Goal: Task Accomplishment & Management: Manage account settings

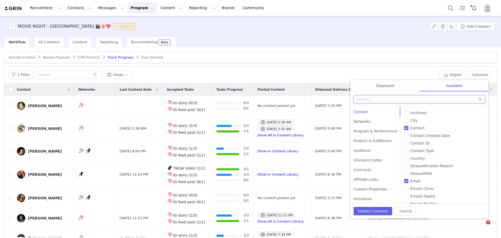
click at [389, 100] on input "text" at bounding box center [420, 99] width 132 height 8
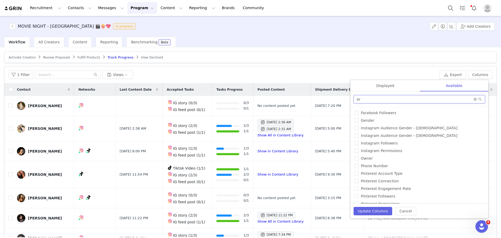
type input "e"
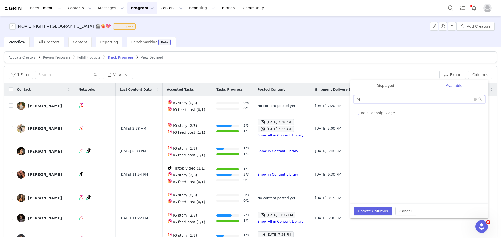
type input "rel"
click at [389, 114] on span "Relationship Stage" at bounding box center [378, 113] width 38 height 4
click at [359, 114] on input "Relationship Stage" at bounding box center [357, 113] width 4 height 4
checkbox input "true"
click at [382, 86] on div "Displayed" at bounding box center [386, 86] width 70 height 12
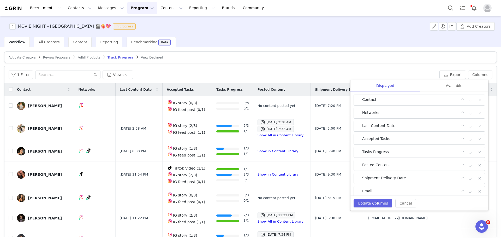
scroll to position [17, 0]
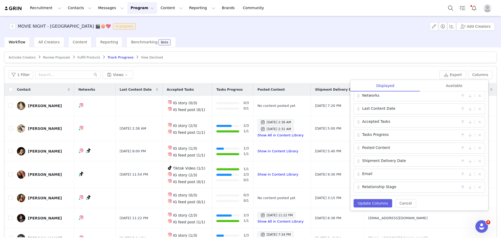
click at [461, 187] on button "button" at bounding box center [463, 187] width 6 height 6
click at [376, 203] on button "Update Columns" at bounding box center [373, 203] width 39 height 8
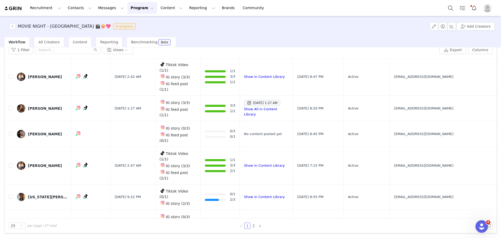
scroll to position [0, 0]
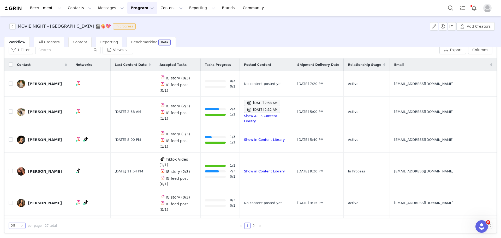
click at [19, 226] on div "25" at bounding box center [17, 225] width 17 height 6
click at [19, 216] on li "100" at bounding box center [17, 216] width 17 height 8
click at [88, 90] on link "@olivia_harris.9" at bounding box center [88, 91] width 29 height 4
click at [427, 81] on span "oholiviaharrisoh@gmail.com" at bounding box center [423, 83] width 59 height 5
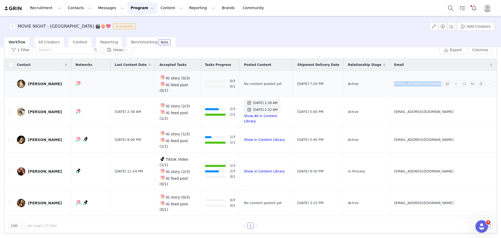
click at [427, 81] on span "oholiviaharrisoh@gmail.com" at bounding box center [423, 83] width 59 height 5
copy tr "oholiviaharrisoh@gmail.com"
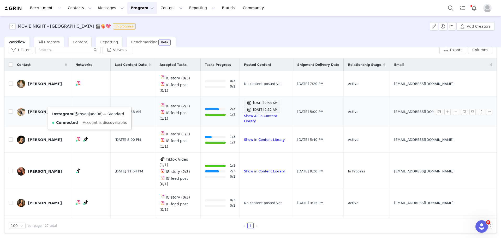
click at [88, 114] on link "@rhyanjade06" at bounding box center [88, 114] width 27 height 4
click at [10, 109] on input "checkbox" at bounding box center [11, 111] width 4 height 4
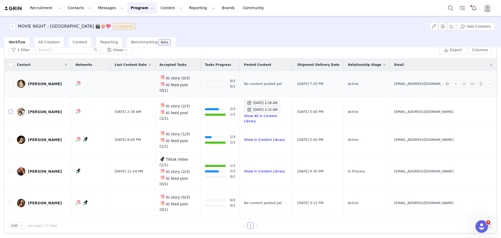
checkbox input "true"
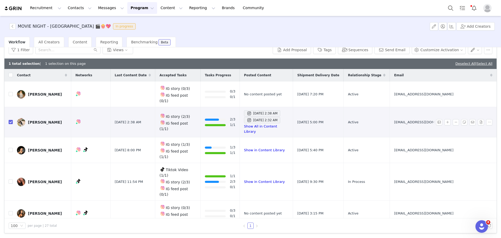
scroll to position [35, 0]
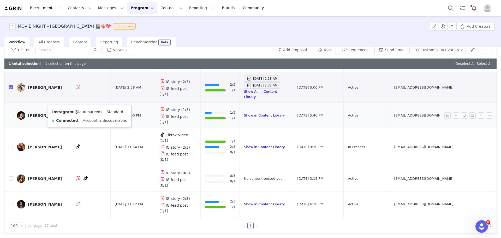
click at [83, 112] on link "@laurenareed" at bounding box center [88, 112] width 26 height 4
click at [9, 113] on input "checkbox" at bounding box center [11, 115] width 4 height 4
checkbox input "true"
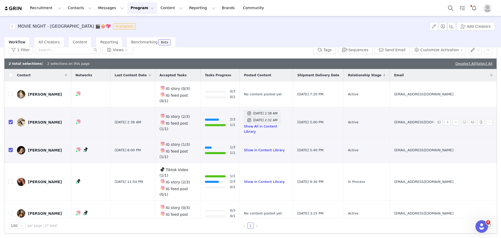
click at [37, 120] on div "Rhyan Harrison" at bounding box center [45, 122] width 34 height 4
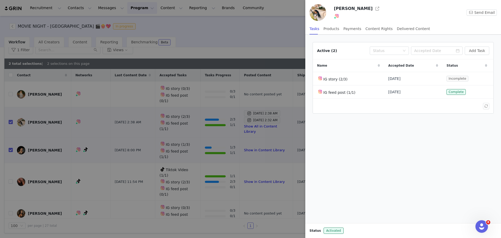
click at [372, 7] on div "Rhyan Harrison" at bounding box center [391, 8] width 114 height 8
click at [373, 8] on button "button" at bounding box center [377, 8] width 8 height 8
click at [204, 55] on div at bounding box center [250, 119] width 501 height 238
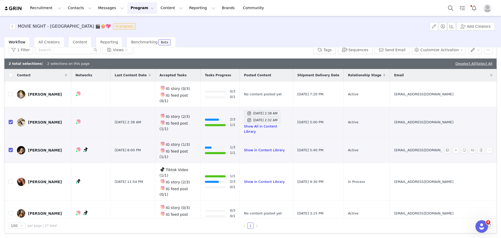
click at [42, 148] on div "Lauren Reed" at bounding box center [45, 150] width 34 height 4
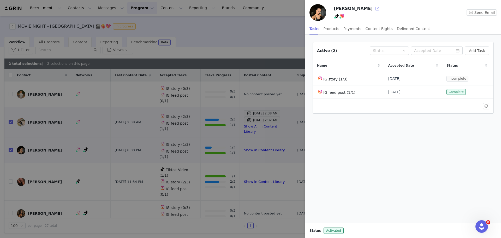
click at [373, 8] on button "button" at bounding box center [377, 8] width 8 height 8
click at [230, 45] on div at bounding box center [250, 119] width 501 height 238
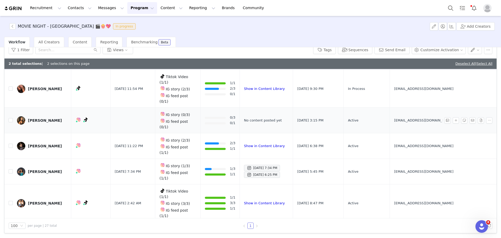
scroll to position [104, 0]
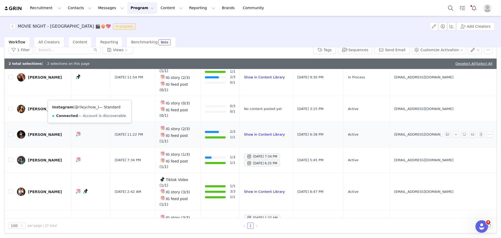
click at [87, 108] on link "@rileychow_" at bounding box center [86, 107] width 23 height 4
click at [9, 132] on input "checkbox" at bounding box center [11, 134] width 4 height 4
checkbox input "true"
click at [41, 132] on div "Riley Chow" at bounding box center [45, 134] width 34 height 4
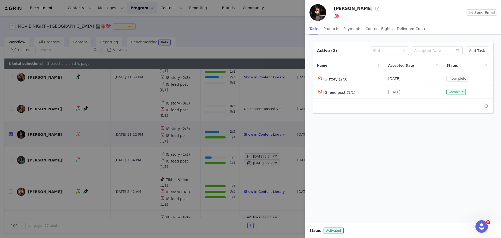
click at [373, 10] on button "button" at bounding box center [377, 8] width 8 height 8
click at [265, 25] on div at bounding box center [250, 119] width 501 height 238
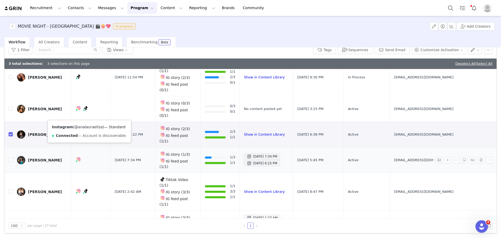
click at [87, 127] on link "@analauraeliza" at bounding box center [88, 127] width 28 height 4
click at [35, 156] on link "Analaura Elizarraras" at bounding box center [42, 160] width 50 height 8
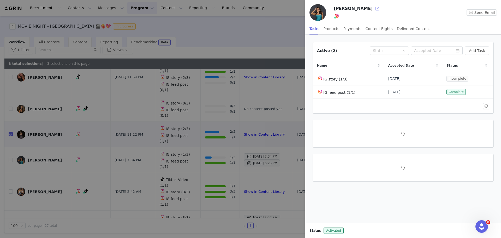
click at [375, 7] on button "button" at bounding box center [377, 8] width 8 height 8
click at [204, 42] on div at bounding box center [250, 119] width 501 height 238
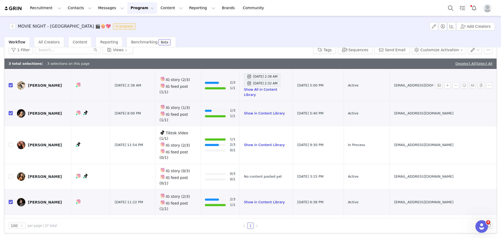
scroll to position [70, 0]
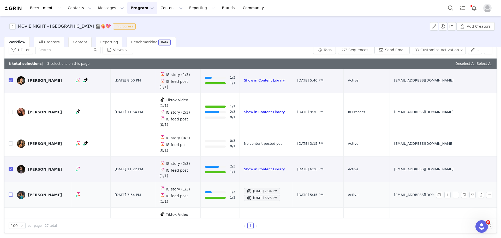
click at [9, 192] on input "checkbox" at bounding box center [11, 194] width 4 height 4
checkbox input "true"
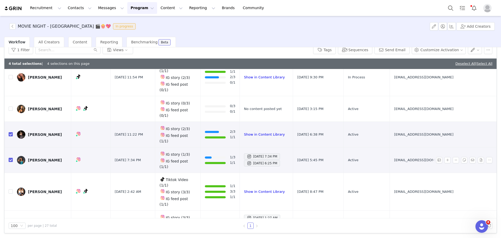
scroll to position [139, 0]
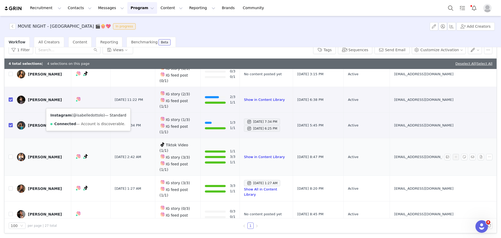
click at [86, 116] on link "@isabelledottolo" at bounding box center [88, 115] width 31 height 4
click at [9, 155] on input "checkbox" at bounding box center [11, 157] width 4 height 4
checkbox input "true"
click at [50, 153] on link "Isabelle Dottolo" at bounding box center [42, 157] width 50 height 8
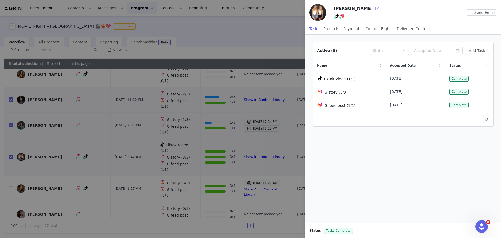
click at [373, 9] on button "button" at bounding box center [377, 8] width 8 height 8
click at [203, 30] on div at bounding box center [250, 119] width 501 height 238
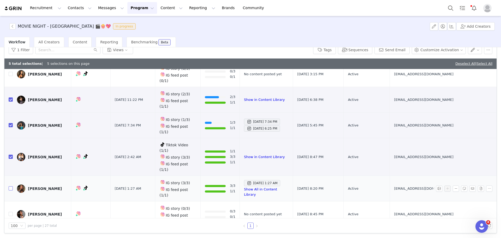
click at [12, 186] on input "checkbox" at bounding box center [11, 188] width 4 height 4
checkbox input "true"
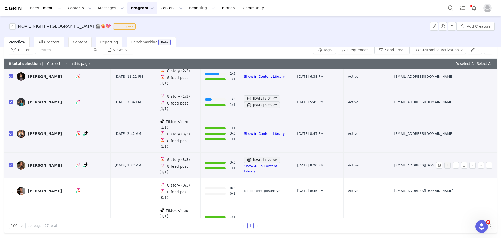
scroll to position [174, 0]
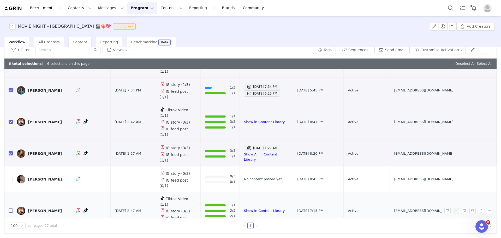
click at [11, 208] on input "checkbox" at bounding box center [11, 210] width 4 height 4
checkbox input "true"
click at [84, 148] on div "Instagram ( @scarlettdottolo ) — Standard Connected — Account is discoverable." at bounding box center [88, 149] width 84 height 22
click at [84, 144] on link "@scarlettdottolo" at bounding box center [88, 145] width 30 height 4
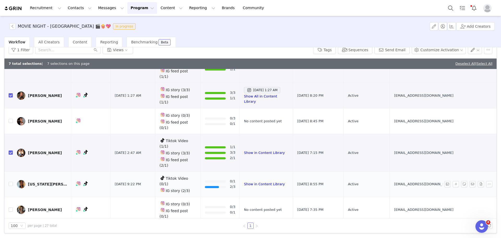
scroll to position [244, 0]
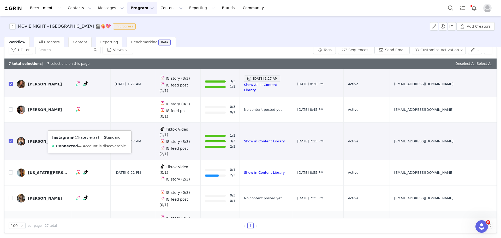
click at [87, 138] on link "@katevieraa" at bounding box center [86, 137] width 23 height 4
click at [8, 211] on td at bounding box center [8, 224] width 8 height 26
click at [10, 221] on input "checkbox" at bounding box center [11, 223] width 4 height 4
checkbox input "true"
click at [30, 222] on div "Kate Viera" at bounding box center [45, 224] width 34 height 4
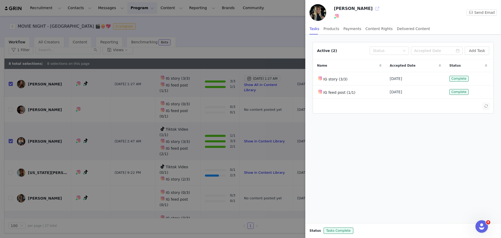
click at [373, 9] on button "button" at bounding box center [377, 8] width 8 height 8
click at [224, 46] on div at bounding box center [250, 119] width 501 height 238
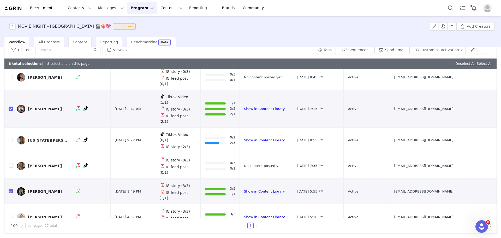
scroll to position [279, 0]
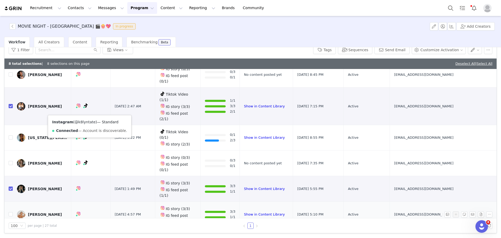
click at [86, 120] on link "@k8lyntate" at bounding box center [85, 122] width 21 height 4
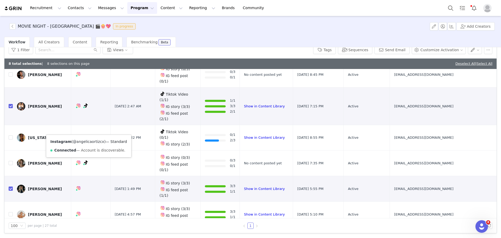
click at [85, 140] on link "@angelicaortizcx" at bounding box center [88, 141] width 31 height 4
click at [11, 238] on input "checkbox" at bounding box center [11, 240] width 4 height 4
checkbox input "true"
click at [41, 238] on div "Angelica Ortiz" at bounding box center [45, 240] width 34 height 4
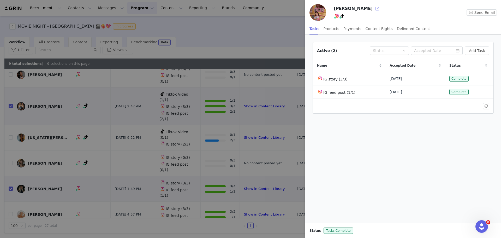
click at [373, 9] on button "button" at bounding box center [377, 8] width 8 height 8
click at [233, 46] on div at bounding box center [250, 119] width 501 height 238
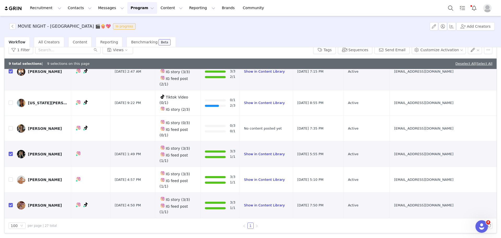
scroll to position [348, 0]
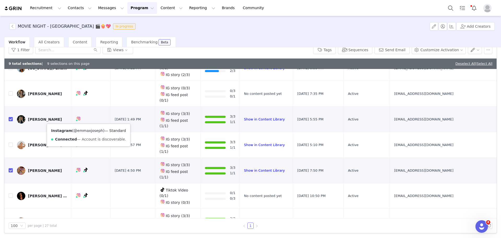
click at [87, 130] on link "@emmaxjoseph" at bounding box center [88, 130] width 29 height 4
checkbox input "true"
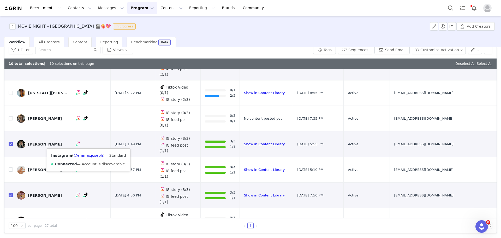
scroll to position [288, 0]
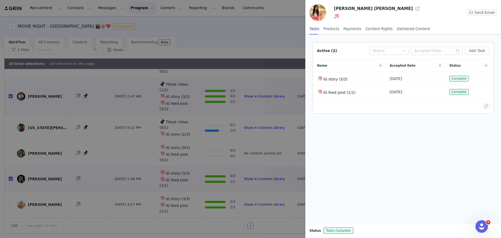
click at [384, 8] on h3 "EMMA ELIZABETH JOSEPH" at bounding box center [373, 8] width 79 height 6
click at [413, 10] on button "button" at bounding box center [417, 8] width 8 height 8
click at [252, 25] on div at bounding box center [250, 119] width 501 height 238
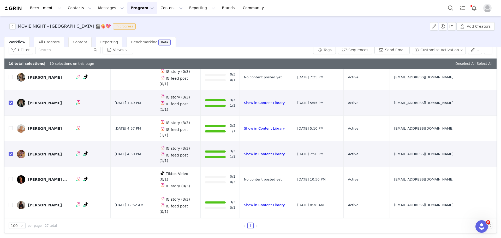
scroll to position [383, 0]
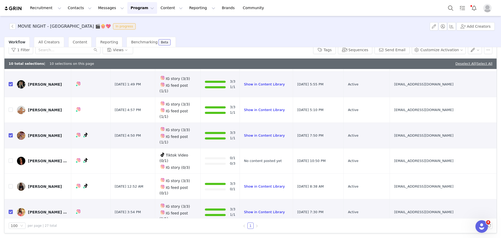
click at [9, 235] on input "checkbox" at bounding box center [11, 237] width 4 height 4
checkbox input "true"
click at [88, 116] on link "@laurensweett_" at bounding box center [88, 115] width 29 height 4
checkbox input "true"
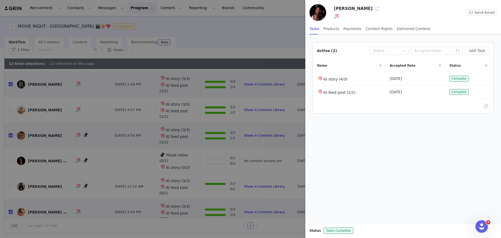
click at [373, 10] on button "button" at bounding box center [377, 8] width 8 height 8
click at [241, 39] on div at bounding box center [250, 119] width 501 height 238
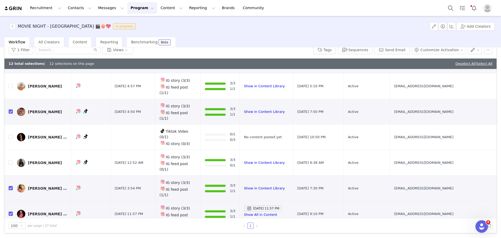
scroll to position [418, 0]
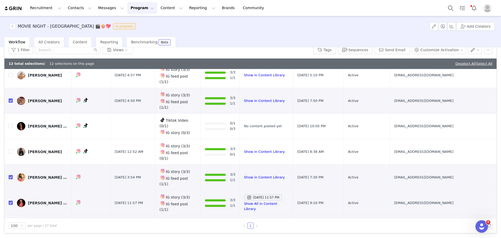
checkbox input "true"
click at [89, 120] on link "@fiorella.varas05" at bounding box center [98, 119] width 50 height 4
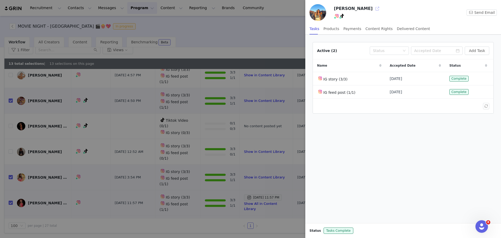
click at [373, 6] on button "button" at bounding box center [377, 8] width 8 height 8
click at [275, 32] on div at bounding box center [250, 119] width 501 height 238
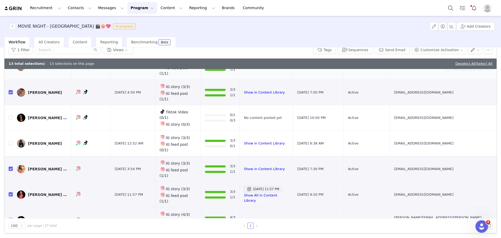
scroll to position [428, 0]
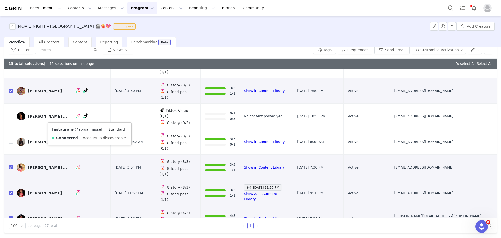
click at [85, 129] on link "@abigailhassel" at bounding box center [88, 129] width 27 height 4
drag, startPoint x: 12, startPoint y: 118, endPoint x: 21, endPoint y: 117, distance: 9.5
checkbox input "true"
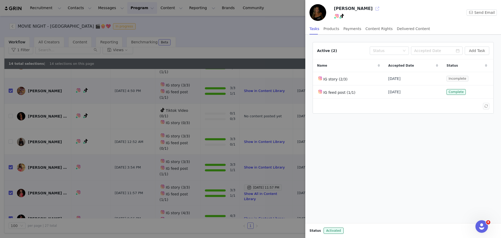
click at [373, 10] on button "button" at bounding box center [377, 8] width 8 height 8
click at [229, 40] on div at bounding box center [250, 119] width 501 height 238
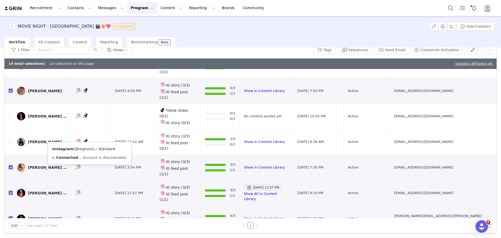
click at [86, 150] on link "@teghanl" at bounding box center [83, 149] width 17 height 4
checkbox input "true"
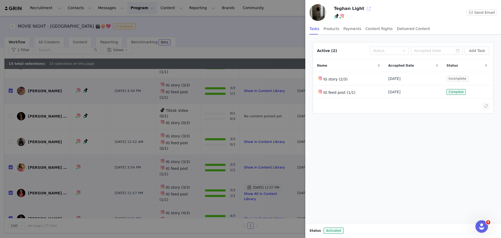
click at [365, 10] on button "button" at bounding box center [369, 8] width 8 height 8
click at [241, 35] on div at bounding box center [250, 119] width 501 height 238
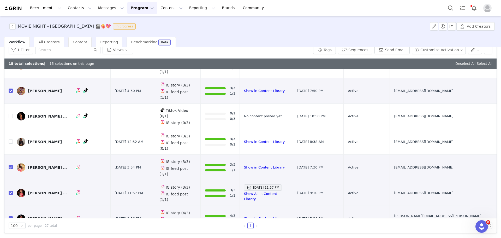
checkbox input "true"
click at [90, 171] on link "@mandyyliuu" at bounding box center [87, 171] width 25 height 4
click at [87, 193] on link "@danicadonaldson_" at bounding box center [88, 194] width 37 height 4
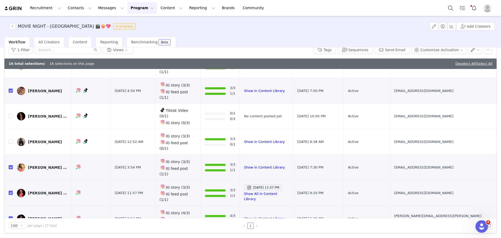
checkbox input "true"
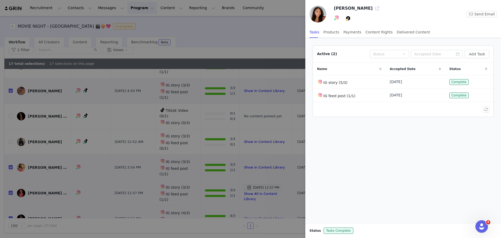
click at [373, 10] on button "button" at bounding box center [377, 8] width 8 height 8
click at [232, 46] on div at bounding box center [250, 119] width 501 height 238
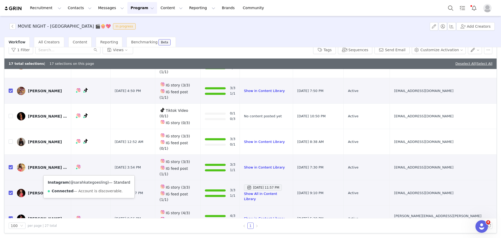
click at [84, 180] on link "@sarahkategoesling" at bounding box center [88, 182] width 37 height 4
checkbox input "true"
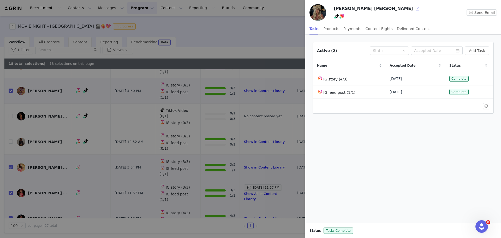
click at [413, 9] on button "button" at bounding box center [417, 8] width 8 height 8
click at [276, 33] on div at bounding box center [250, 119] width 501 height 238
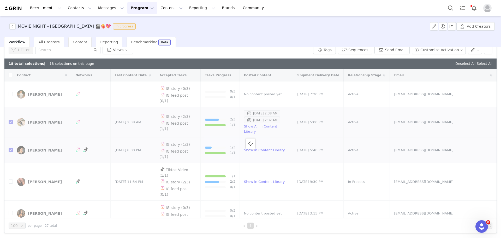
scroll to position [0, 0]
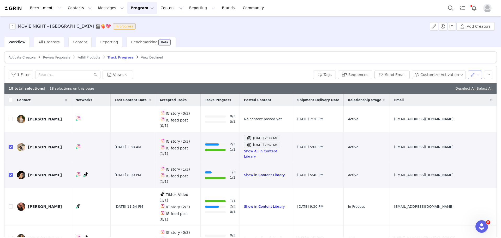
click at [468, 75] on button "button" at bounding box center [475, 74] width 14 height 8
click at [467, 83] on span "Set Relationship Stage" at bounding box center [459, 85] width 41 height 6
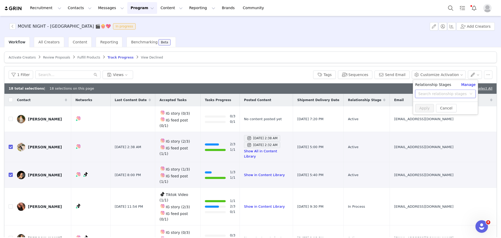
click at [435, 97] on div "Search relationship stages" at bounding box center [443, 94] width 51 height 8
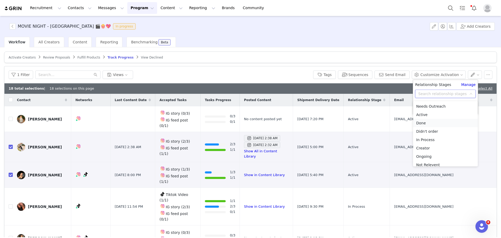
click at [429, 124] on li "Done" at bounding box center [445, 123] width 65 height 8
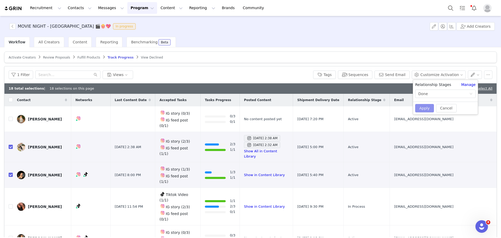
click at [428, 108] on button "Apply" at bounding box center [424, 108] width 19 height 8
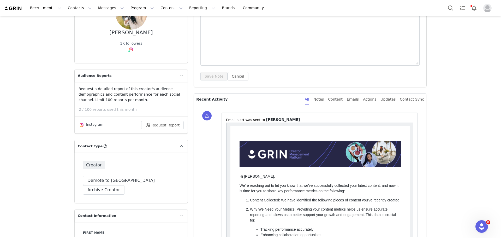
scroll to position [139, 0]
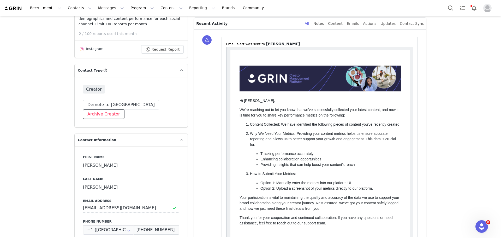
click at [125, 109] on button "Archive Creator" at bounding box center [104, 113] width 42 height 9
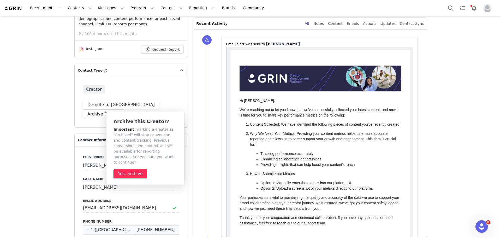
click at [130, 170] on button "Yes, archive" at bounding box center [131, 173] width 34 height 9
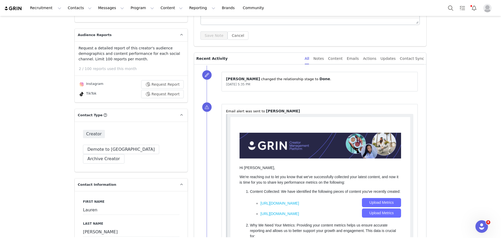
scroll to position [104, 0]
click at [125, 154] on button "Archive Creator" at bounding box center [104, 158] width 42 height 9
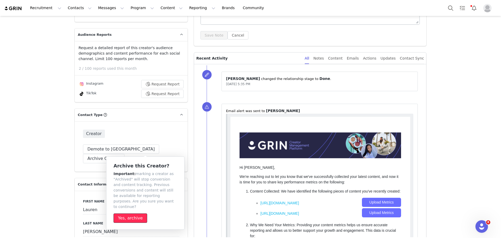
click at [132, 213] on button "Yes, archive" at bounding box center [131, 217] width 34 height 9
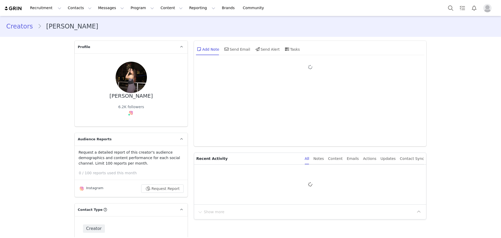
type input "+1 ([GEOGRAPHIC_DATA])"
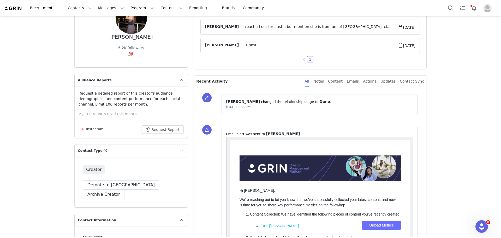
scroll to position [104, 0]
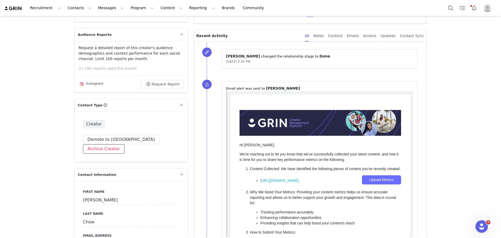
click at [125, 144] on button "Archive Creator" at bounding box center [104, 148] width 42 height 9
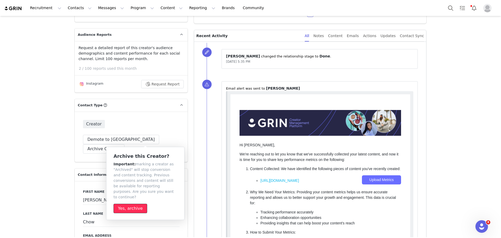
click at [131, 204] on button "Yes, archive" at bounding box center [131, 208] width 34 height 9
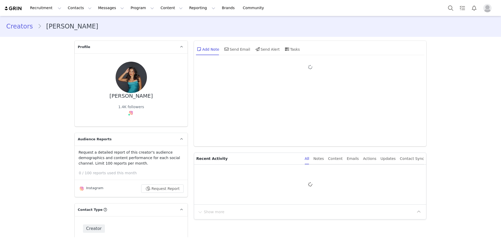
type input "+1 ([GEOGRAPHIC_DATA])"
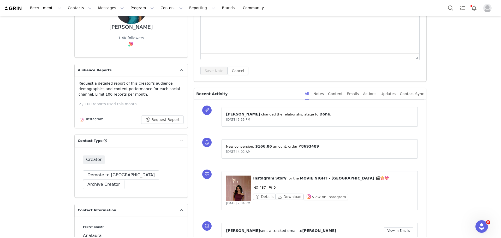
scroll to position [70, 0]
click at [125, 179] on button "Archive Creator" at bounding box center [104, 183] width 42 height 9
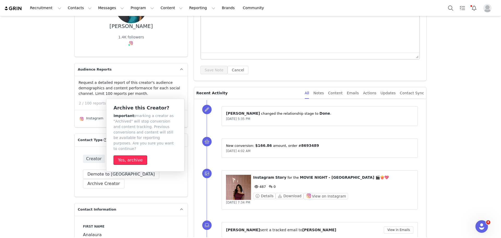
click at [137, 155] on button "Yes, archive" at bounding box center [131, 159] width 34 height 9
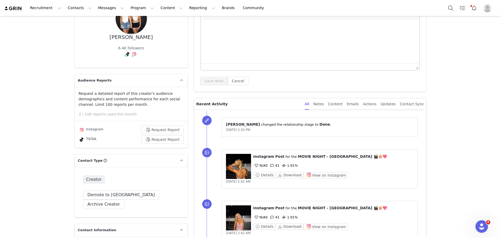
scroll to position [70, 0]
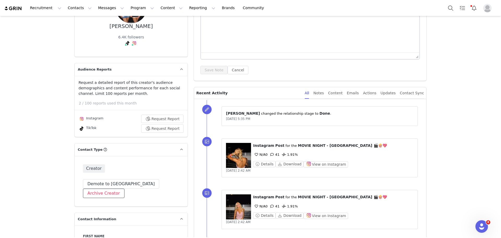
click at [125, 188] on button "Archive Creator" at bounding box center [104, 192] width 42 height 9
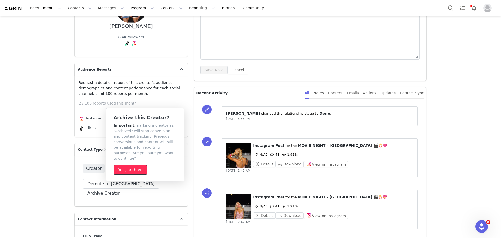
click at [128, 165] on button "Yes, archive" at bounding box center [131, 169] width 34 height 9
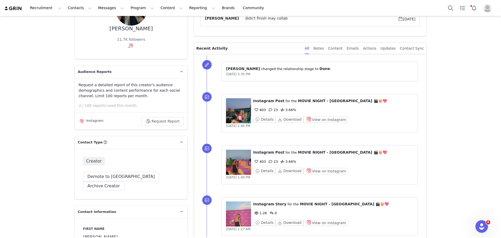
scroll to position [70, 0]
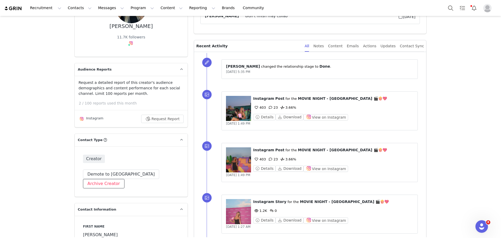
click at [125, 179] on button "Archive Creator" at bounding box center [104, 183] width 42 height 9
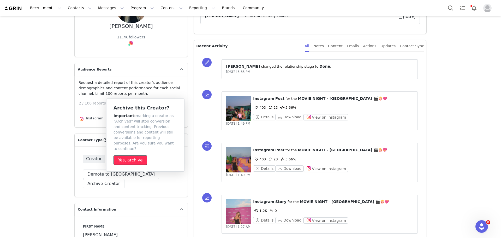
click at [136, 155] on button "Yes, archive" at bounding box center [131, 159] width 34 height 9
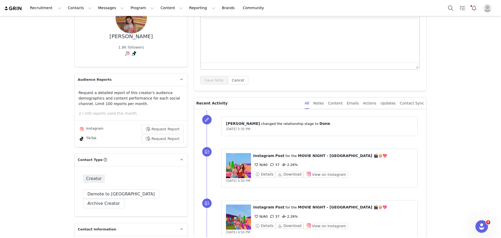
scroll to position [70, 0]
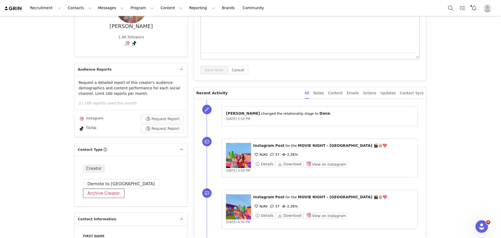
click at [125, 188] on button "Archive Creator" at bounding box center [104, 192] width 42 height 9
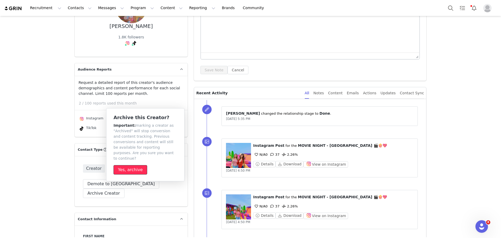
click at [132, 165] on button "Yes, archive" at bounding box center [131, 169] width 34 height 9
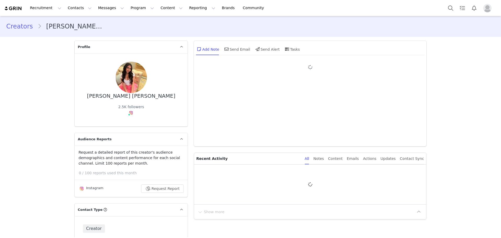
type input "+1 ([GEOGRAPHIC_DATA])"
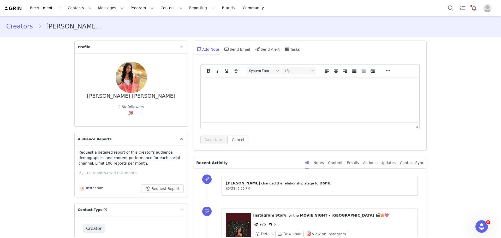
scroll to position [70, 0]
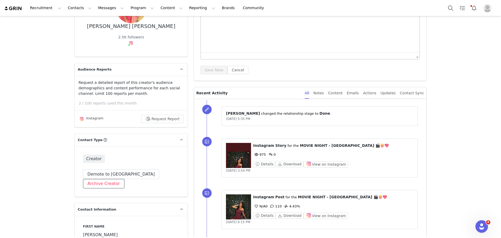
click at [125, 179] on button "Archive Creator" at bounding box center [104, 183] width 42 height 9
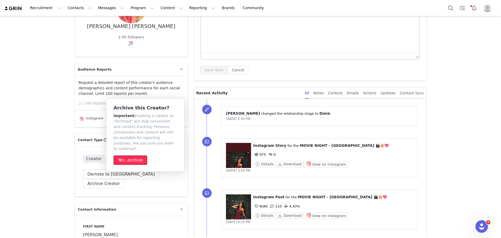
click at [135, 155] on button "Yes, archive" at bounding box center [131, 159] width 34 height 9
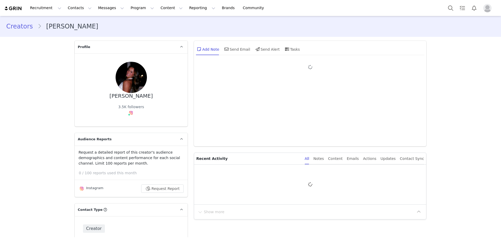
type input "+1 ([GEOGRAPHIC_DATA])"
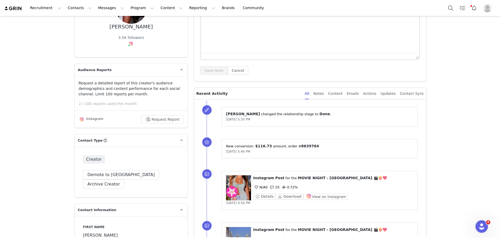
scroll to position [70, 0]
click at [125, 179] on button "Archive Creator" at bounding box center [104, 183] width 42 height 9
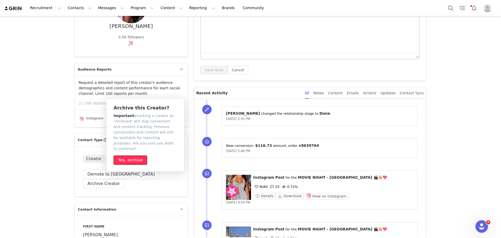
click at [139, 155] on button "Yes, archive" at bounding box center [131, 159] width 34 height 9
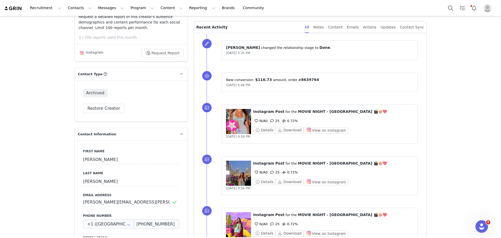
scroll to position [139, 0]
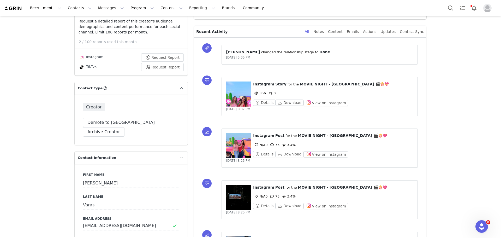
scroll to position [139, 0]
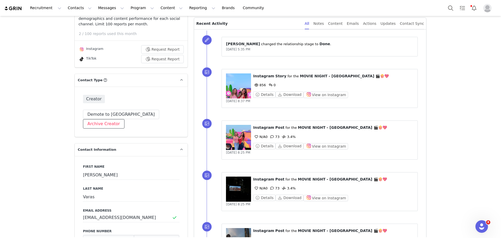
click at [125, 119] on button "Archive Creator" at bounding box center [104, 123] width 42 height 9
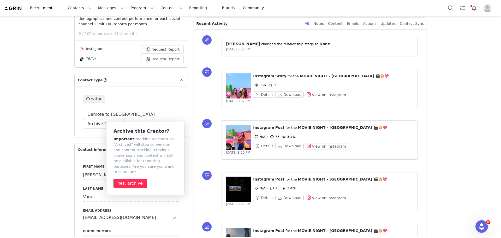
click at [131, 181] on button "Yes, archive" at bounding box center [131, 183] width 34 height 9
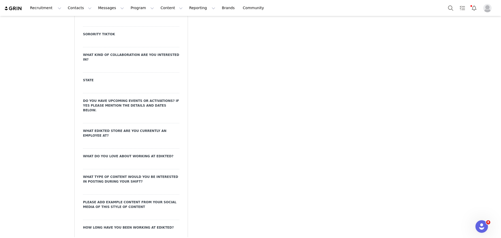
scroll to position [940, 0]
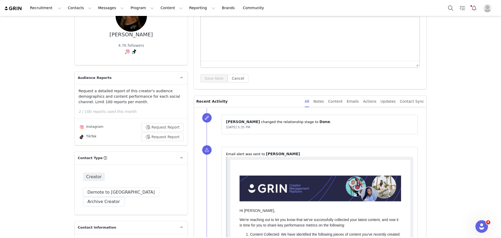
scroll to position [70, 0]
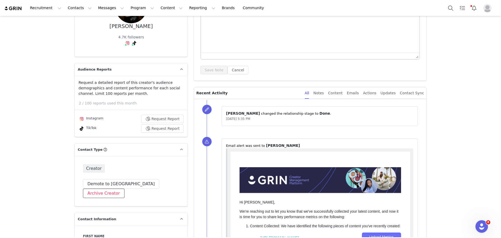
click at [125, 188] on button "Archive Creator" at bounding box center [104, 192] width 42 height 9
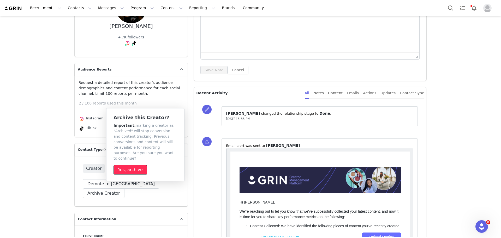
click at [135, 167] on button "Yes, archive" at bounding box center [131, 169] width 34 height 9
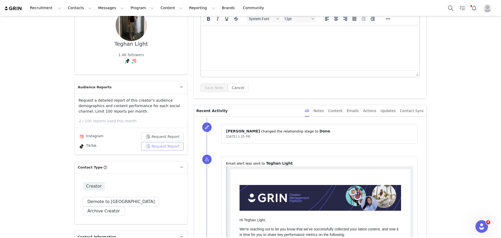
scroll to position [70, 0]
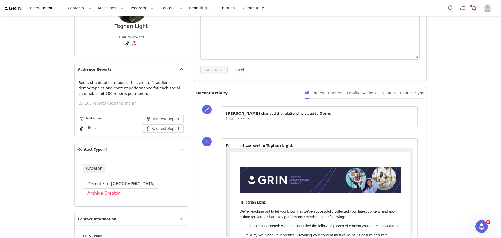
click at [125, 188] on button "Archive Creator" at bounding box center [104, 192] width 42 height 9
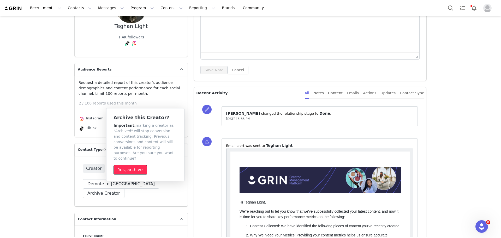
click at [132, 167] on button "Yes, archive" at bounding box center [131, 169] width 34 height 9
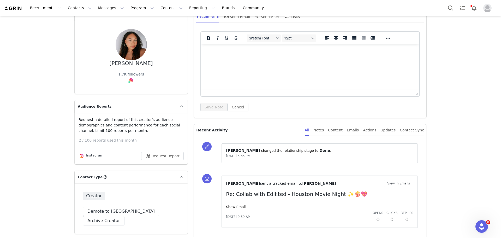
scroll to position [70, 0]
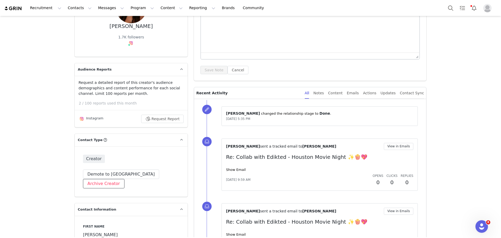
click at [125, 179] on button "Archive Creator" at bounding box center [104, 183] width 42 height 9
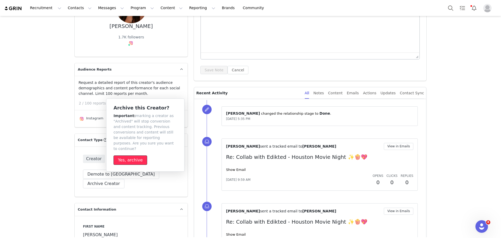
click at [131, 155] on button "Yes, archive" at bounding box center [131, 159] width 34 height 9
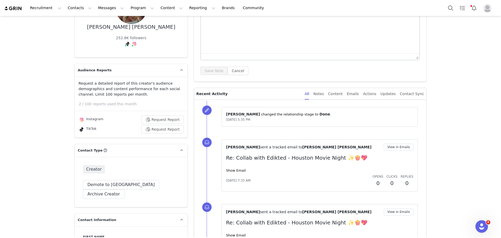
scroll to position [70, 0]
click at [125, 188] on button "Archive Creator" at bounding box center [104, 192] width 42 height 9
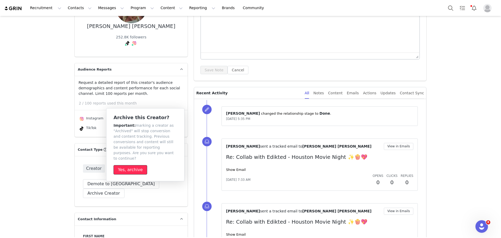
click at [137, 167] on button "Yes, archive" at bounding box center [131, 169] width 34 height 9
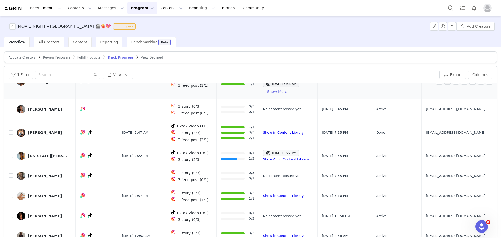
scroll to position [49, 0]
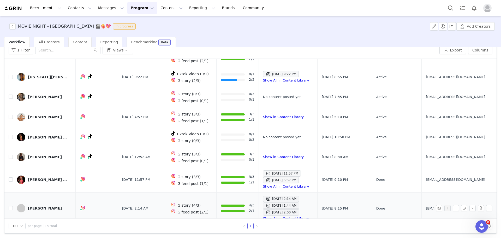
scroll to position [25, 0]
click at [84, 181] on link "@mandyyliuu" at bounding box center [81, 181] width 25 height 4
click at [10, 206] on input "checkbox" at bounding box center [11, 208] width 4 height 4
checkbox input "true"
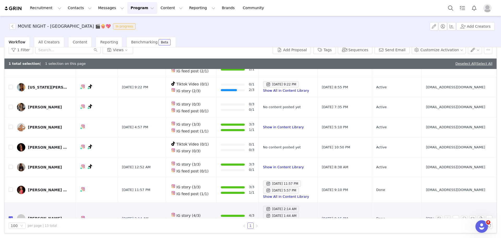
click at [42, 216] on div "Mandy Liu" at bounding box center [45, 218] width 34 height 4
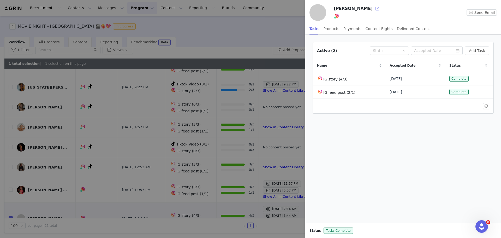
click at [373, 11] on button "button" at bounding box center [377, 8] width 8 height 8
click at [201, 34] on div at bounding box center [250, 119] width 501 height 238
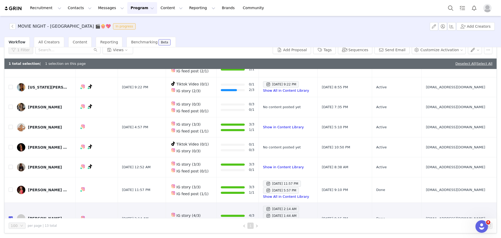
scroll to position [0, 0]
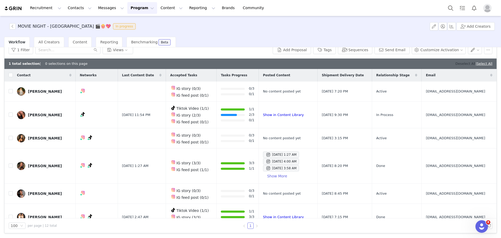
click at [456, 62] on link "Deselect All" at bounding box center [465, 64] width 20 height 4
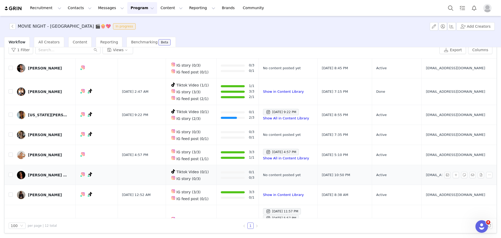
scroll to position [131, 0]
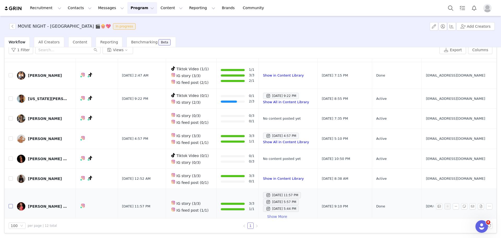
click at [9, 204] on input "checkbox" at bounding box center [11, 206] width 4 height 4
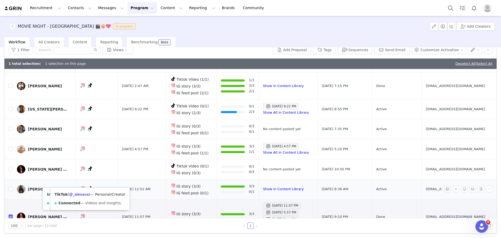
scroll to position [141, 0]
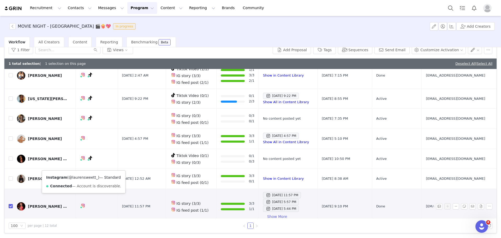
click at [84, 179] on link "@laurensweett_" at bounding box center [83, 177] width 29 height 4
click at [46, 204] on div "Lauren Sweet Sweet" at bounding box center [47, 206] width 39 height 4
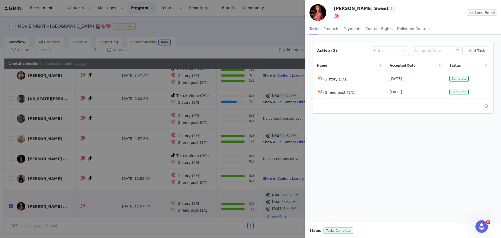
click at [389, 8] on button "button" at bounding box center [393, 8] width 8 height 8
click at [265, 44] on div at bounding box center [250, 119] width 501 height 238
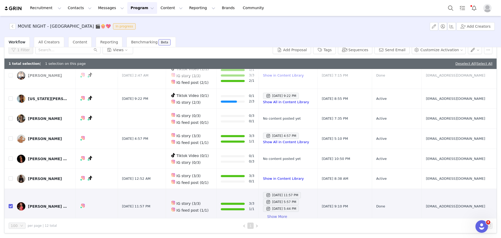
scroll to position [0, 0]
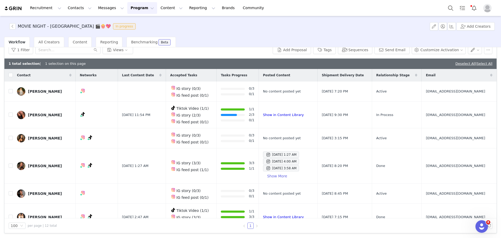
click at [208, 48] on div "1 Filter Views" at bounding box center [140, 50] width 262 height 8
click at [458, 63] on link "Deselect All" at bounding box center [465, 64] width 20 height 4
checkbox input "false"
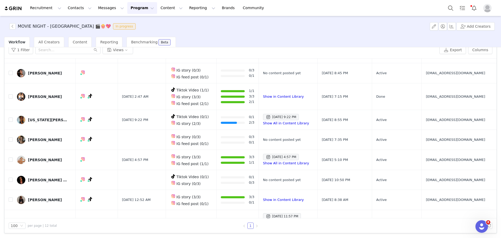
scroll to position [131, 0]
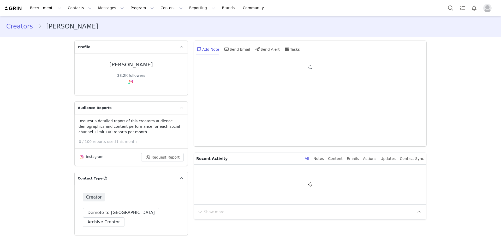
type input "+1 ([GEOGRAPHIC_DATA])"
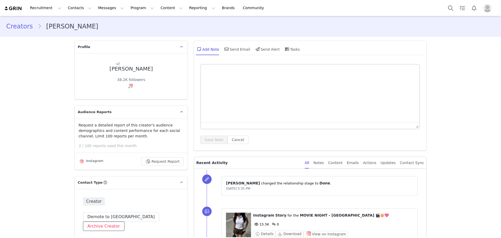
click at [125, 221] on button "Archive Creator" at bounding box center [104, 225] width 42 height 9
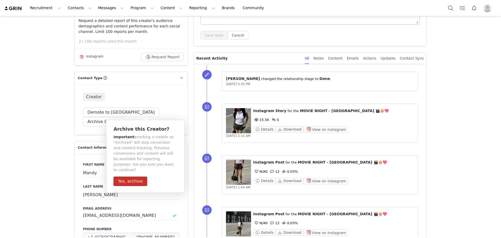
click at [133, 176] on button "Yes, archive" at bounding box center [131, 180] width 34 height 9
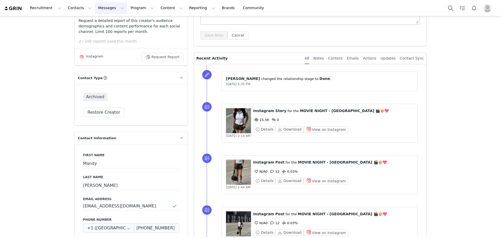
scroll to position [0, 0]
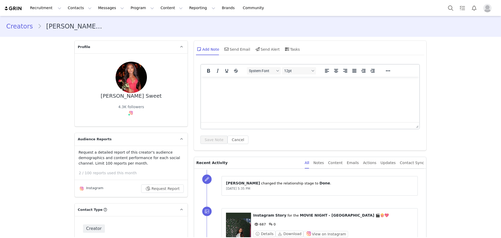
scroll to position [70, 0]
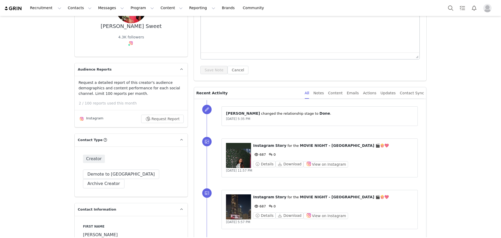
click at [154, 179] on div "Creator Demote this Creator? This will remove all accepted proposals attached t…" at bounding box center [131, 171] width 113 height 50
click at [125, 179] on button "Archive Creator" at bounding box center [104, 183] width 42 height 9
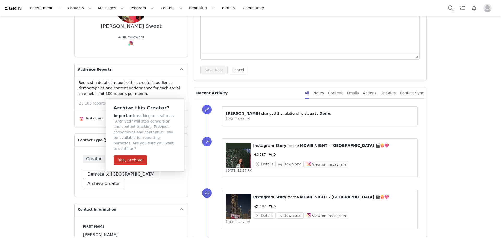
scroll to position [0, 0]
click at [135, 157] on button "Yes, archive" at bounding box center [131, 159] width 34 height 9
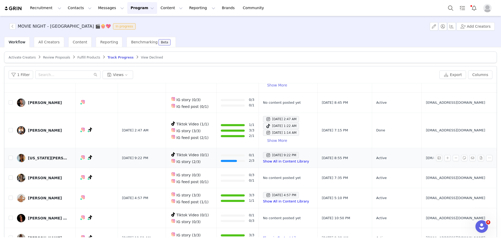
scroll to position [25, 0]
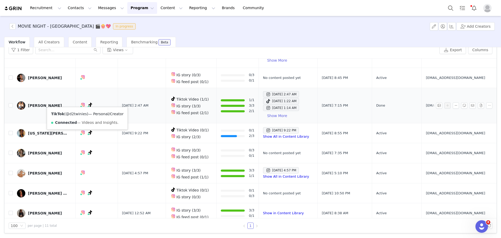
click at [81, 112] on link "@d2twinies" at bounding box center [76, 114] width 21 height 4
click at [11, 103] on input "checkbox" at bounding box center [11, 105] width 4 height 4
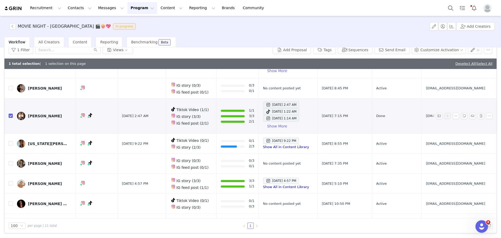
click at [49, 112] on link "[PERSON_NAME]" at bounding box center [44, 116] width 55 height 8
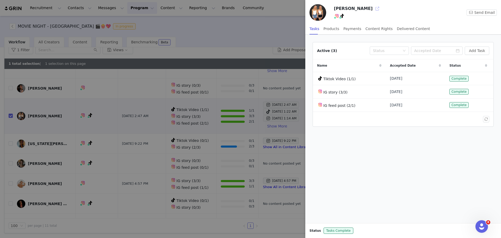
click at [373, 6] on button "button" at bounding box center [377, 8] width 8 height 8
drag, startPoint x: 227, startPoint y: 45, endPoint x: 204, endPoint y: 56, distance: 25.2
click at [227, 45] on div at bounding box center [250, 119] width 501 height 238
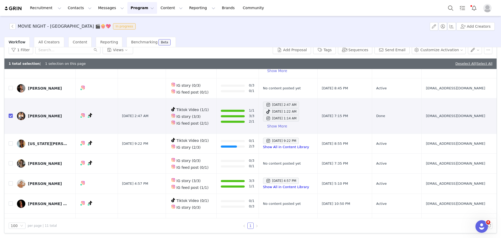
scroll to position [0, 0]
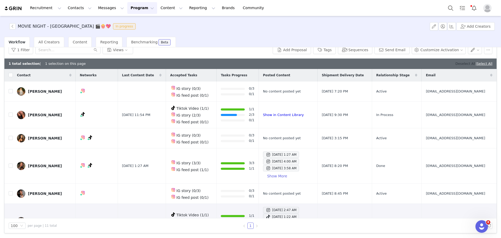
click at [455, 65] on link "Deselect All" at bounding box center [465, 64] width 20 height 4
checkbox input "false"
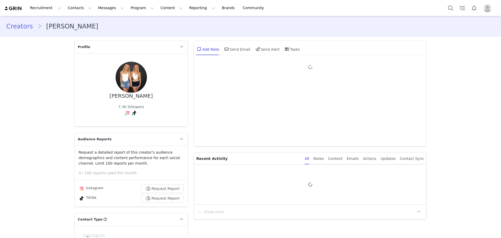
type input "+1 ([GEOGRAPHIC_DATA])"
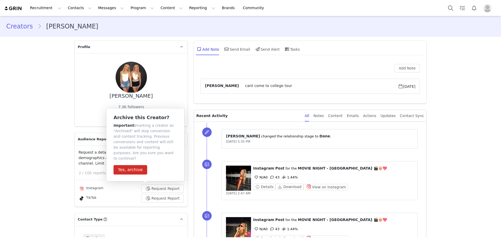
scroll to position [70, 0]
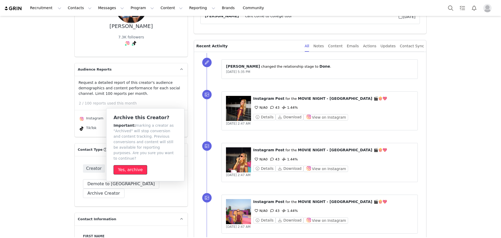
click at [135, 165] on button "Yes, archive" at bounding box center [131, 169] width 34 height 9
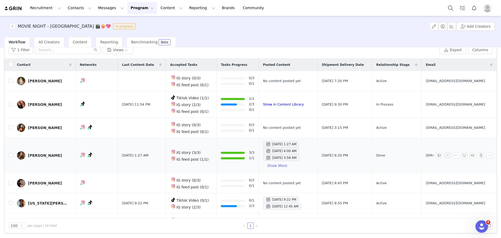
click at [39, 154] on div "[PERSON_NAME]" at bounding box center [45, 155] width 34 height 4
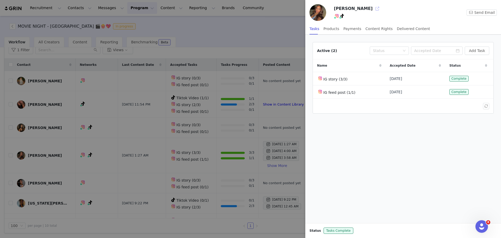
click at [373, 9] on button "button" at bounding box center [377, 8] width 8 height 8
click at [245, 35] on div at bounding box center [250, 119] width 501 height 238
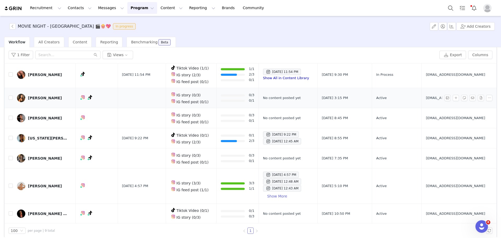
scroll to position [25, 0]
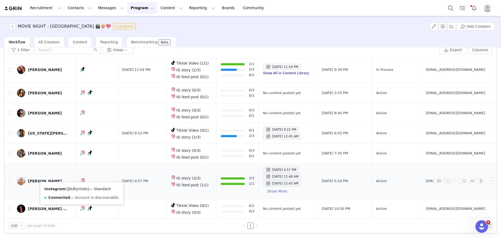
click at [81, 189] on link "@k8lyntate" at bounding box center [77, 189] width 21 height 4
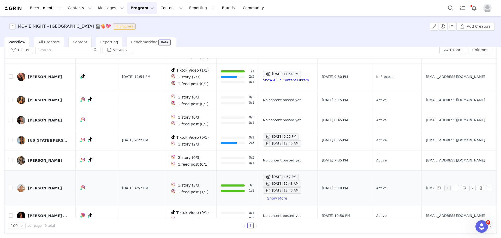
scroll to position [58, 0]
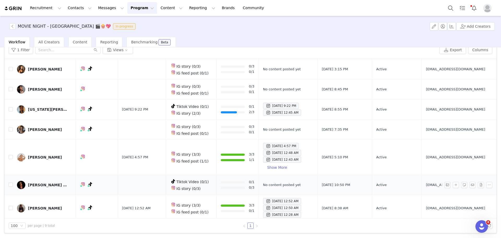
click at [432, 175] on td "tacarrashyann@gmail.com" at bounding box center [458, 185] width 73 height 20
click at [432, 182] on span "tacarrashyann@gmail.com" at bounding box center [455, 184] width 59 height 5
copy tr "tacarrashyann@gmail.com"
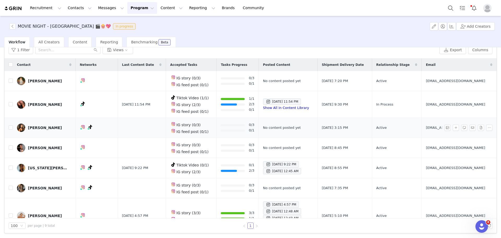
scroll to position [0, 0]
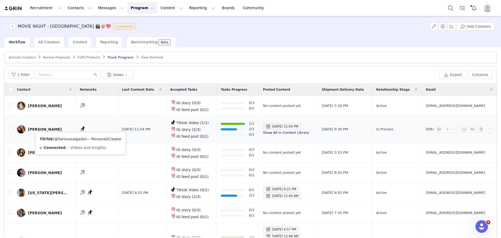
click at [80, 138] on link "@llarissasalgado" at bounding box center [69, 139] width 31 height 4
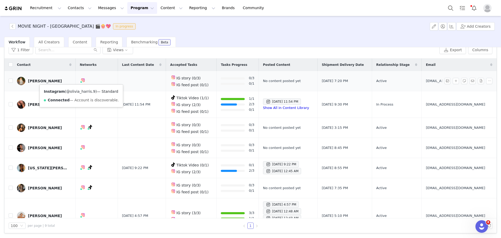
click at [82, 91] on link "@olivia_harris.9" at bounding box center [80, 91] width 29 height 4
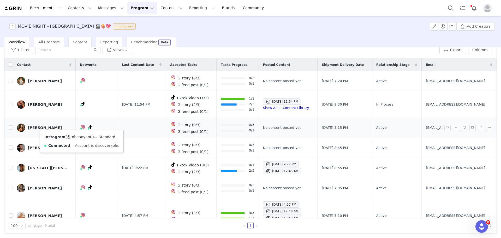
click at [78, 136] on link "@tobeanyanti" at bounding box center [80, 137] width 26 height 4
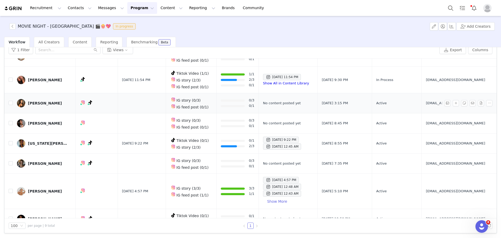
scroll to position [35, 0]
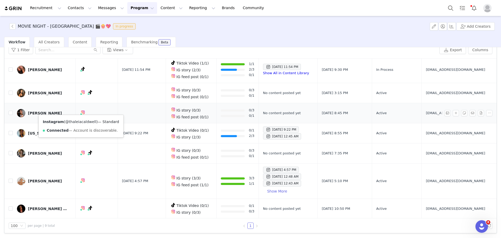
click at [79, 121] on link "@thaleiacaldwell" at bounding box center [80, 122] width 31 height 4
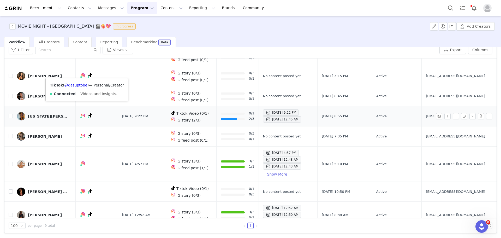
scroll to position [58, 0]
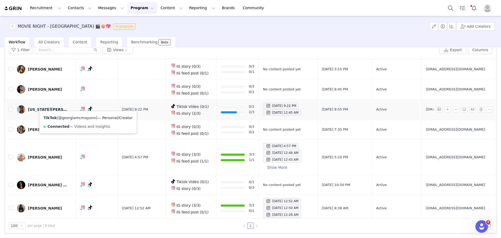
click at [80, 117] on link "@georgiamcmayonn" at bounding box center [77, 118] width 38 height 4
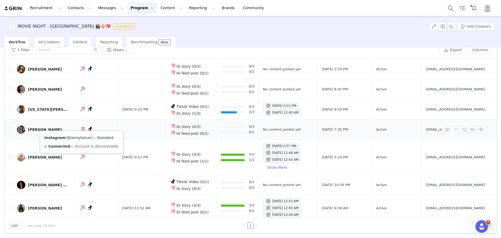
click at [78, 136] on link "@laneybelue" at bounding box center [79, 137] width 24 height 4
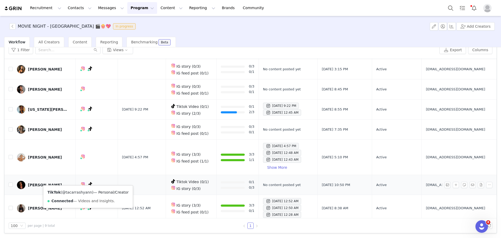
click at [84, 190] on link "@tacarrashyann" at bounding box center [77, 192] width 30 height 4
click at [77, 185] on link "@alexaaaa.a" at bounding box center [78, 184] width 23 height 4
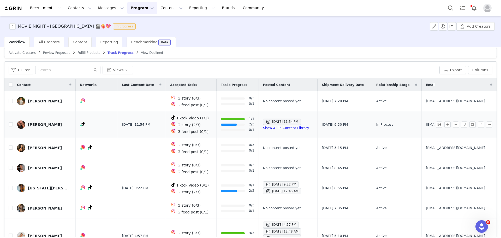
scroll to position [0, 0]
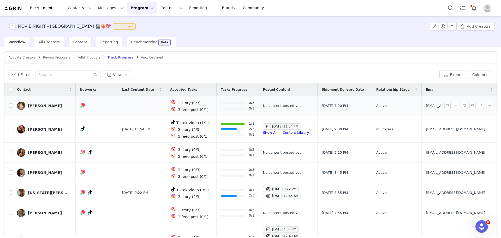
click at [45, 105] on div "Olivia Harris" at bounding box center [45, 106] width 34 height 4
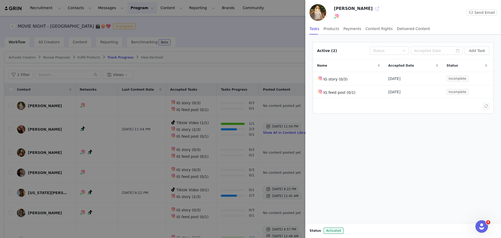
click at [373, 10] on button "button" at bounding box center [377, 8] width 8 height 8
click at [211, 68] on div at bounding box center [250, 119] width 501 height 238
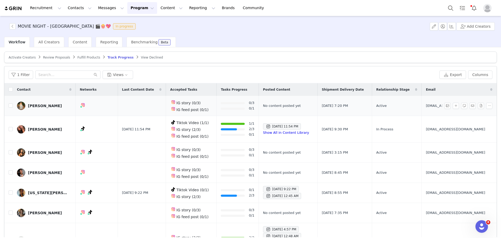
click at [431, 106] on span "oholiviaharrisoh@gmail.com" at bounding box center [455, 105] width 59 height 5
copy tr "oholiviaharrisoh@gmail.com"
click at [427, 131] on td "[EMAIL_ADDRESS][DOMAIN_NAME]" at bounding box center [458, 129] width 73 height 27
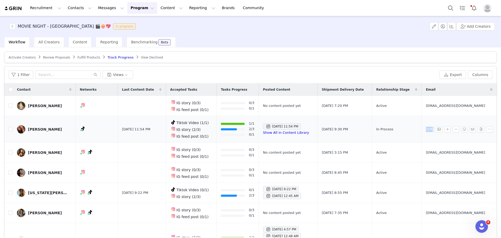
click at [427, 131] on td "[EMAIL_ADDRESS][DOMAIN_NAME]" at bounding box center [458, 129] width 73 height 27
copy tr "[EMAIL_ADDRESS][DOMAIN_NAME]"
click at [42, 128] on div "Instagram ( @olivia_harris.9 ) — Standard Connected — Account is discoverable." at bounding box center [81, 120] width 83 height 22
click at [26, 129] on link "[PERSON_NAME]" at bounding box center [44, 129] width 55 height 8
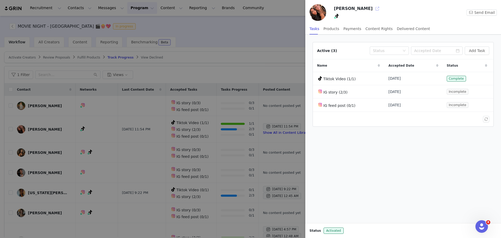
click at [373, 8] on button "button" at bounding box center [377, 8] width 8 height 8
click at [229, 49] on div at bounding box center [250, 119] width 501 height 238
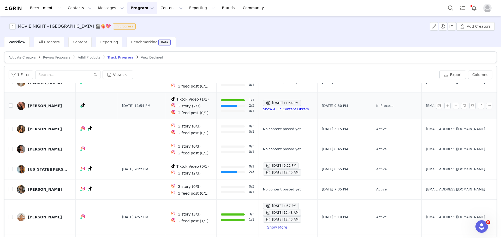
scroll to position [35, 0]
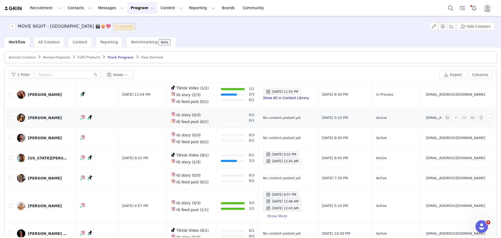
click at [34, 117] on div "Tobe Anyanti" at bounding box center [45, 118] width 34 height 4
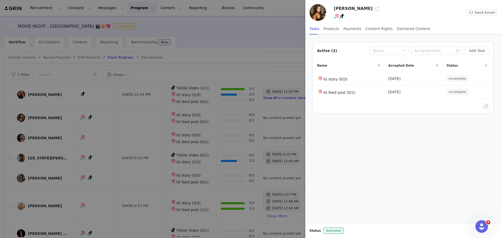
click at [373, 9] on button "button" at bounding box center [377, 8] width 8 height 8
click at [275, 51] on div at bounding box center [250, 119] width 501 height 238
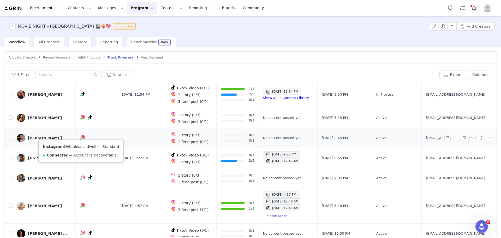
click at [77, 146] on link "@thaleiacaldwell" at bounding box center [80, 146] width 31 height 4
click at [30, 118] on link "[PERSON_NAME]" at bounding box center [44, 118] width 55 height 8
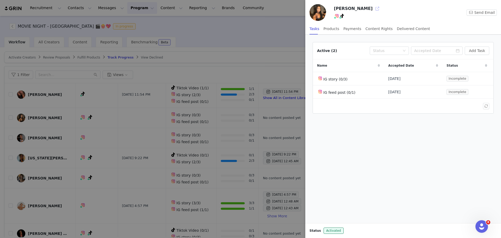
click at [373, 10] on button "button" at bounding box center [377, 8] width 8 height 8
click at [257, 20] on div at bounding box center [250, 119] width 501 height 238
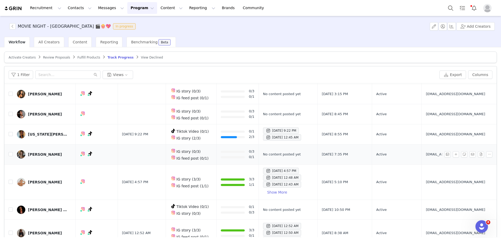
scroll to position [25, 0]
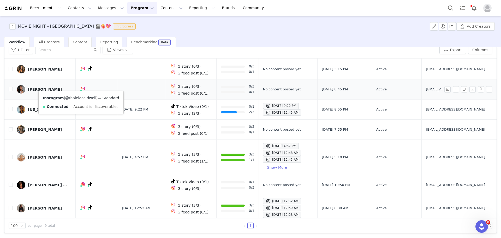
click at [78, 98] on link "@thaleiacaldwell" at bounding box center [80, 98] width 31 height 4
click at [428, 88] on span "tmcaldw2@cougarnet.uh.edu" at bounding box center [455, 89] width 59 height 5
copy tr "tmcaldw2@cougarnet.uh.edu"
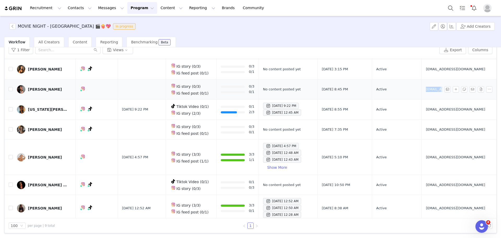
click at [40, 89] on link "Thaleia Caldwell" at bounding box center [44, 89] width 55 height 8
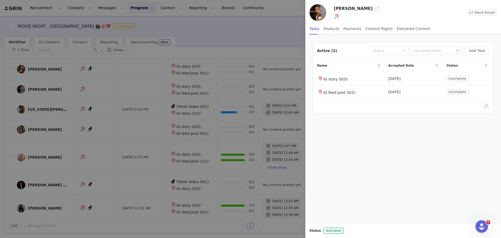
click at [373, 8] on button "button" at bounding box center [377, 8] width 8 height 8
click at [245, 35] on div at bounding box center [250, 119] width 501 height 238
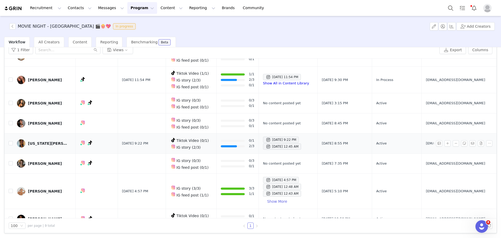
scroll to position [58, 0]
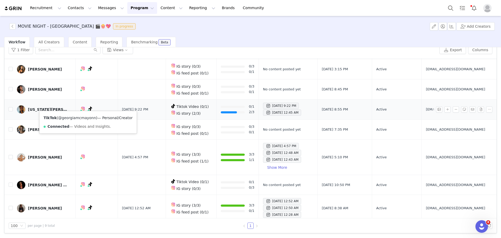
click at [83, 117] on link "@georgiamcmayonn" at bounding box center [77, 118] width 38 height 4
click at [34, 109] on link "Georgia Mcmayon" at bounding box center [44, 109] width 55 height 8
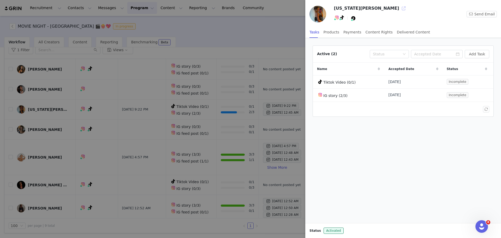
click at [400, 9] on button "button" at bounding box center [404, 8] width 8 height 8
click at [265, 36] on div at bounding box center [250, 119] width 501 height 238
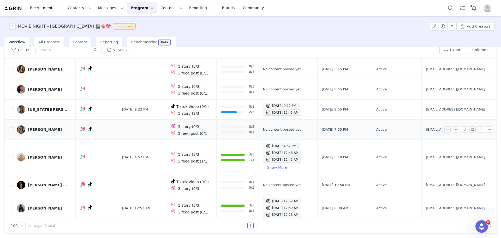
click at [431, 127] on span "laneybeluepr@gmail.com" at bounding box center [455, 129] width 59 height 5
copy tr "laneybeluepr@gmail.com"
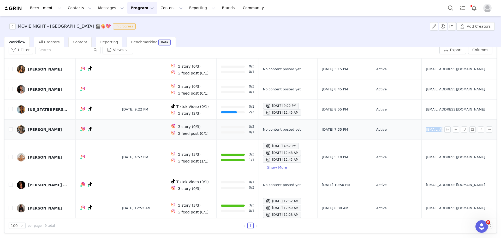
click at [428, 127] on span "laneybeluepr@gmail.com" at bounding box center [455, 129] width 59 height 5
click at [44, 127] on div "Laney Belue" at bounding box center [45, 129] width 34 height 4
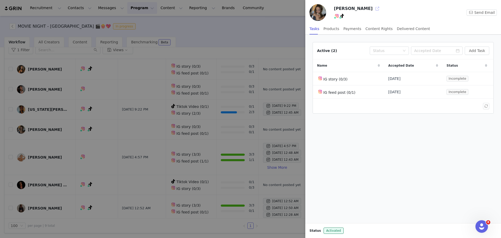
click at [373, 11] on button "button" at bounding box center [377, 8] width 8 height 8
click at [239, 24] on div at bounding box center [250, 119] width 501 height 238
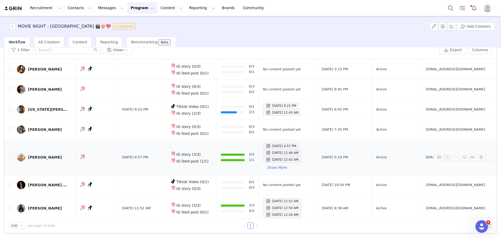
click at [431, 143] on td "k88lyntate@gmail.com" at bounding box center [458, 157] width 73 height 35
copy tr "k88lyntate@gmail.com"
click at [46, 156] on link "katelyn tate" at bounding box center [44, 157] width 55 height 8
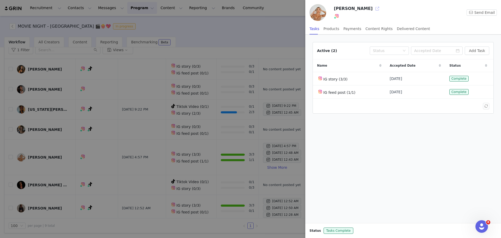
click at [373, 8] on button "button" at bounding box center [377, 8] width 8 height 8
click at [241, 38] on div at bounding box center [250, 119] width 501 height 238
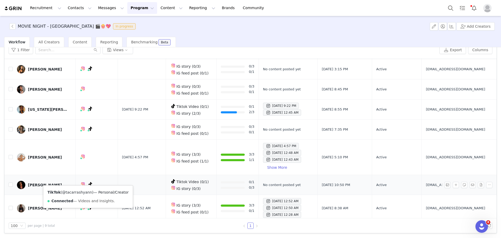
click at [80, 192] on link "@tacarrashyann" at bounding box center [77, 192] width 30 height 4
click at [429, 182] on span "tacarrashyann@gmail.com" at bounding box center [455, 184] width 59 height 5
copy tr "tacarrashyann@gmail.com"
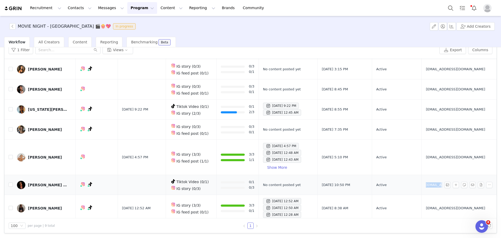
click at [47, 183] on div "Tacarra Shyann" at bounding box center [47, 185] width 39 height 4
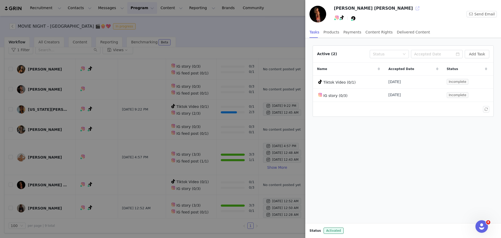
click at [413, 9] on button "button" at bounding box center [417, 8] width 8 height 8
click at [240, 38] on div at bounding box center [250, 119] width 501 height 238
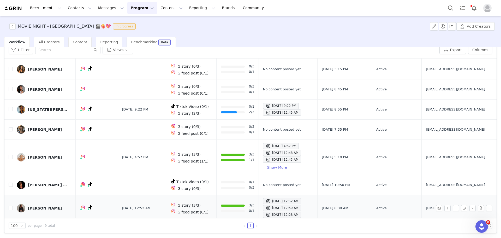
click at [430, 196] on td "alexavanderson01@gmail.com" at bounding box center [458, 208] width 73 height 27
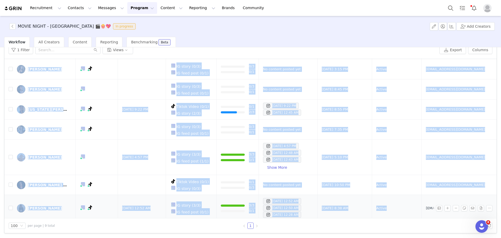
click at [430, 196] on td "alexavanderson01@gmail.com" at bounding box center [458, 208] width 73 height 27
copy table "Contact Networks Last Content Date Accepted Tasks Tasks Progress Posted Content…"
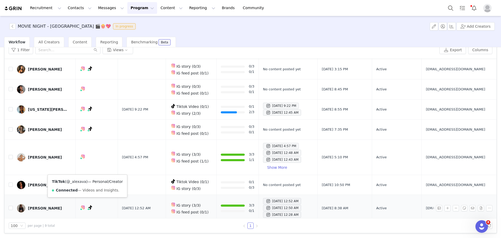
click at [80, 180] on link "@_alexava" at bounding box center [77, 181] width 20 height 4
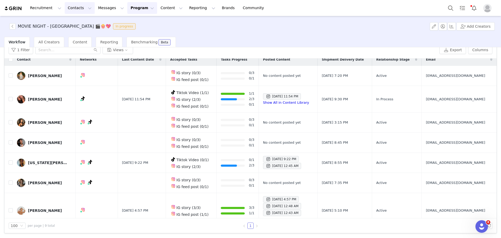
scroll to position [0, 0]
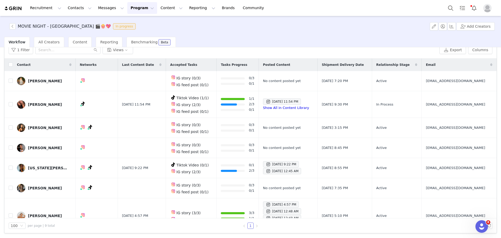
click at [154, 16] on div "MOVIE NIGHT - HOUSTON 🎬🍿💖 In progress Add Creators" at bounding box center [250, 26] width 501 height 21
click at [157, 9] on button "Content Content" at bounding box center [171, 8] width 28 height 12
click at [109, 3] on button "Messages Messages" at bounding box center [111, 8] width 32 height 12
click at [162, 11] on button "Content Content" at bounding box center [171, 8] width 28 height 12
click at [128, 7] on button "Program Program" at bounding box center [142, 8] width 30 height 12
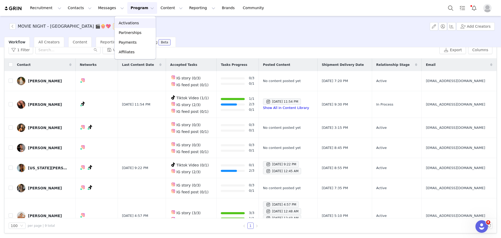
click at [129, 22] on p "Activations" at bounding box center [129, 22] width 20 height 5
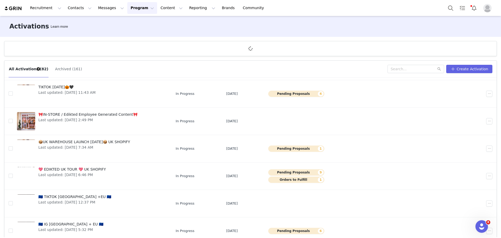
scroll to position [127, 0]
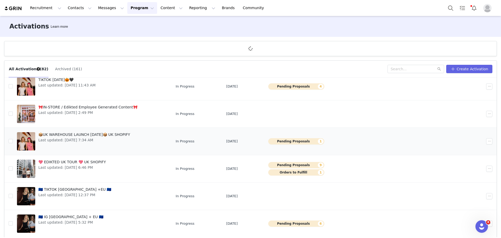
click at [86, 143] on div "📦UK WAREHOUSE LAUNCH SEPT 25📦 UK SHOPIFY Last updated: Sep 22, 2025 7:34 AM" at bounding box center [84, 141] width 98 height 21
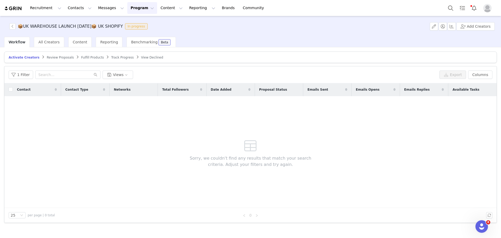
click at [111, 59] on span "Track Progress" at bounding box center [122, 58] width 22 height 4
click at [22, 74] on button "1 Filter" at bounding box center [21, 74] width 25 height 8
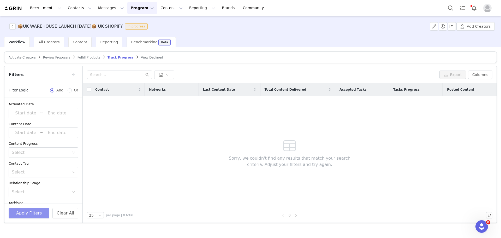
click at [43, 214] on button "Apply Filters" at bounding box center [29, 213] width 41 height 10
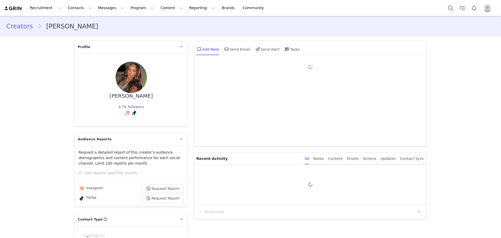
type input "+1 ([GEOGRAPHIC_DATA])"
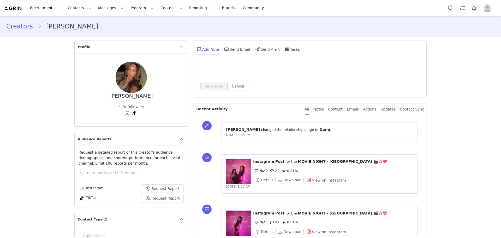
scroll to position [139, 0]
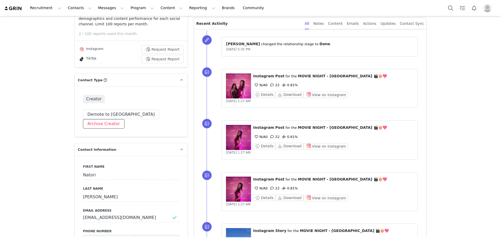
click at [125, 119] on button "Archive Creator" at bounding box center [104, 123] width 42 height 9
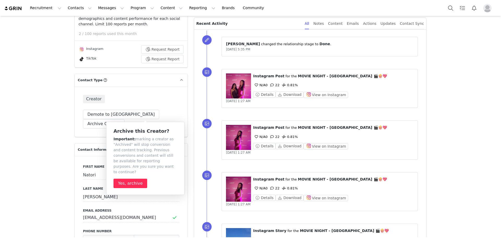
click at [138, 173] on div "Archive this Creator? Important: marking a creator as "Archived" will stop conv…" at bounding box center [146, 158] width 64 height 60
click at [138, 179] on button "Yes, archive" at bounding box center [131, 183] width 34 height 9
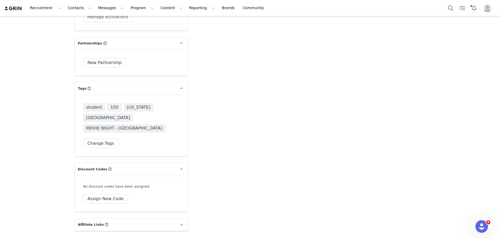
scroll to position [1565, 0]
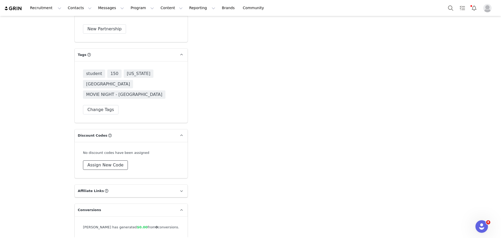
click at [113, 160] on button "Assign New Code" at bounding box center [105, 164] width 45 height 9
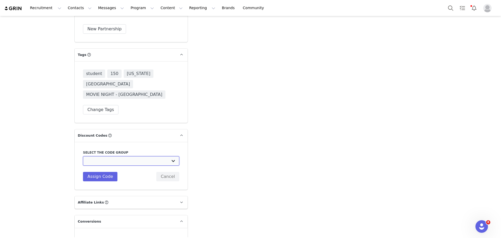
click at [112, 156] on select "Edikted UK: NEW TIKTOK ❤️ Edikted UK: NEW IG ❤️ Edikted: Students + IG Edikted:…" at bounding box center [131, 160] width 96 height 9
select select "10009866"
click at [83, 156] on select "Edikted UK: NEW TIKTOK ❤️ Edikted UK: NEW IG ❤️ Edikted: Students + IG Edikted:…" at bounding box center [131, 160] width 96 height 9
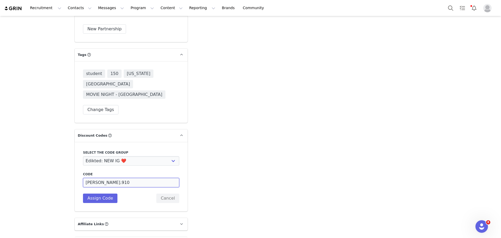
click at [116, 178] on input "[PERSON_NAME].910" at bounding box center [131, 182] width 96 height 9
type input "OLIVIA_HARRIS10"
click at [98, 193] on button "Assign Code" at bounding box center [100, 197] width 34 height 9
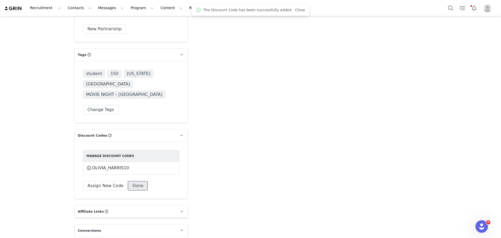
click at [131, 181] on button "Done" at bounding box center [138, 185] width 20 height 9
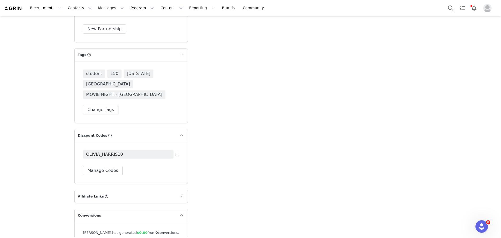
click at [177, 152] on icon at bounding box center [178, 154] width 4 height 4
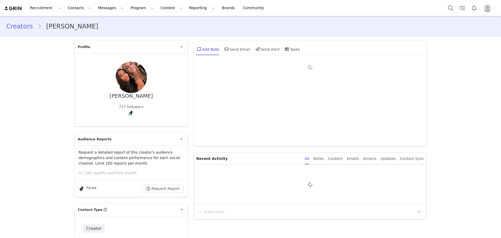
type input "+1 ([GEOGRAPHIC_DATA])"
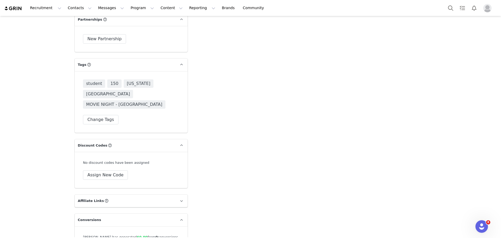
scroll to position [1565, 0]
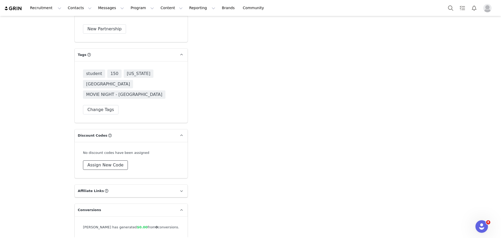
click at [115, 160] on button "Assign New Code" at bounding box center [105, 164] width 45 height 9
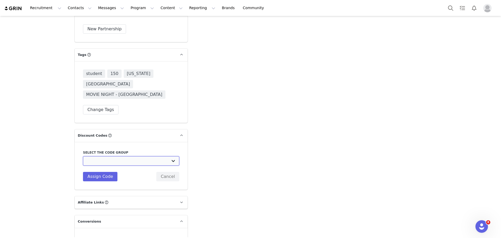
click at [100, 156] on select "Edikted UK: NEW TIKTOK ❤️ Edikted UK: NEW IG ❤️ Edikted: Students + IG Edikted:…" at bounding box center [131, 160] width 96 height 9
select select "10009866"
click at [83, 156] on select "Edikted UK: NEW TIKTOK ❤️ Edikted UK: NEW IG ❤️ Edikted: Students + IG Edikted:…" at bounding box center [131, 160] width 96 height 9
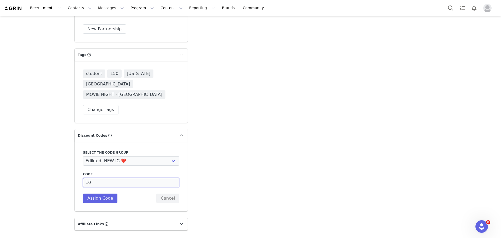
click at [84, 178] on input "10" at bounding box center [131, 182] width 96 height 9
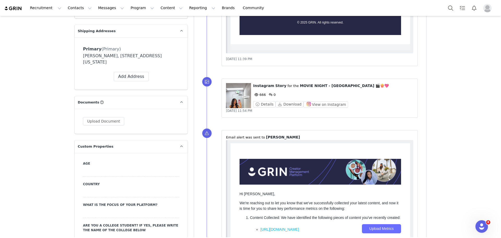
scroll to position [1598, 0]
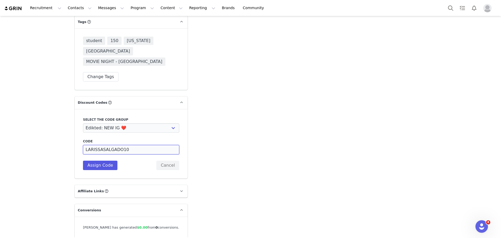
type input "LARISSASALGADO10"
click at [103, 161] on button "Assign Code" at bounding box center [100, 165] width 34 height 9
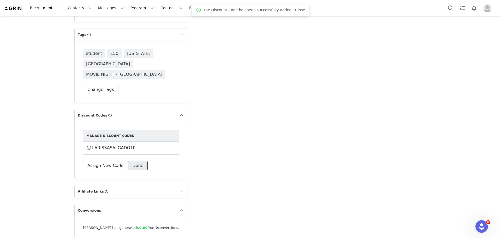
click at [130, 161] on button "Done" at bounding box center [138, 165] width 20 height 9
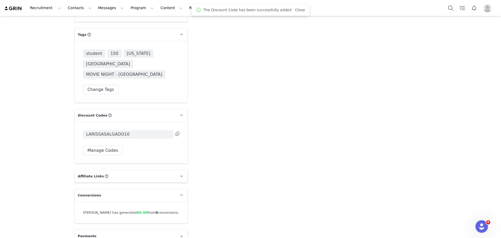
scroll to position [1570, 0]
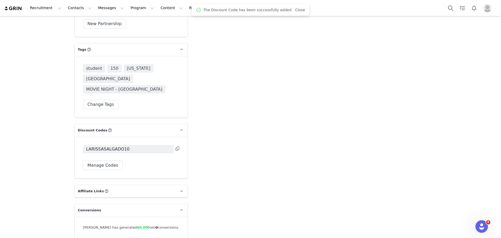
click at [176, 146] on icon at bounding box center [178, 148] width 4 height 4
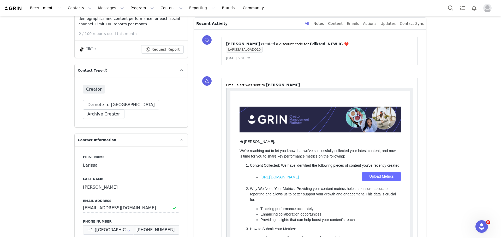
scroll to position [174, 0]
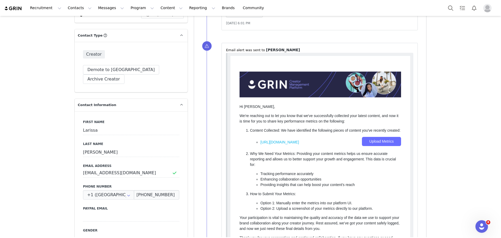
drag, startPoint x: 155, startPoint y: 195, endPoint x: 158, endPoint y: 177, distance: 18.0
click at [155, 194] on div "First Name [PERSON_NAME] Last Name [PERSON_NAME] Email Address [EMAIL_ADDRESS][…" at bounding box center [131, 206] width 113 height 191
click at [152, 168] on input "[EMAIL_ADDRESS][DOMAIN_NAME]" at bounding box center [131, 172] width 96 height 9
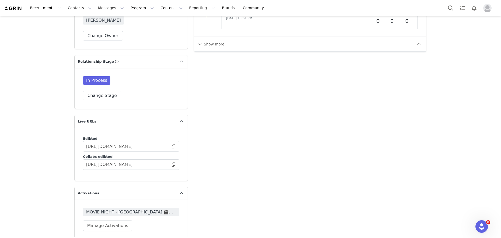
scroll to position [1496, 0]
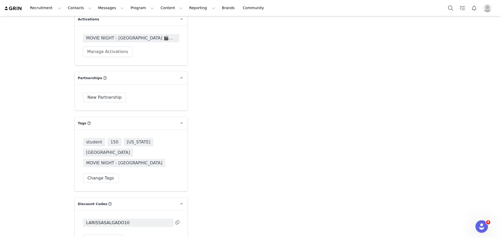
click at [176, 219] on button at bounding box center [178, 222] width 4 height 6
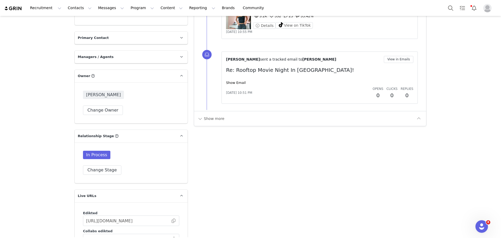
scroll to position [1183, 0]
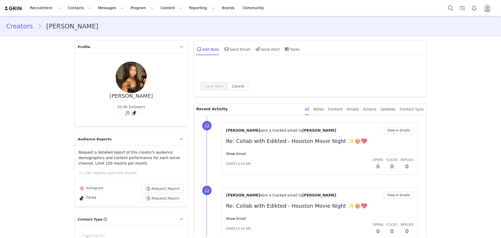
type input "+1 ([GEOGRAPHIC_DATA])"
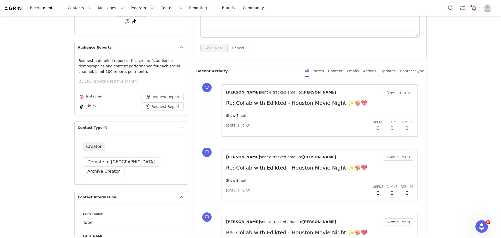
scroll to position [70, 0]
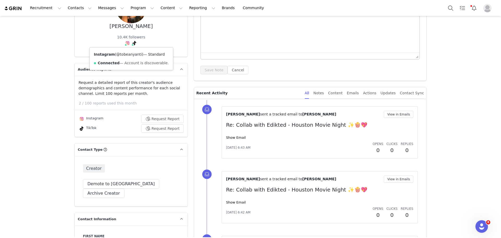
click at [123, 56] on link "@tobeanyanti" at bounding box center [129, 54] width 26 height 4
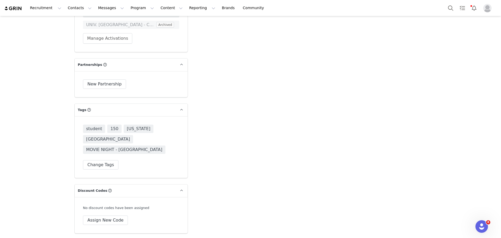
scroll to position [1586, 0]
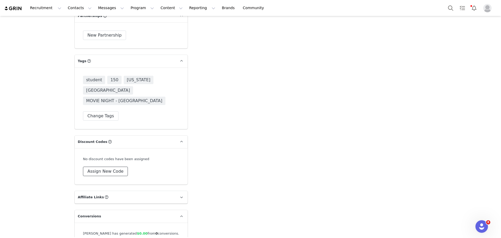
click at [102, 167] on button "Assign New Code" at bounding box center [105, 171] width 45 height 9
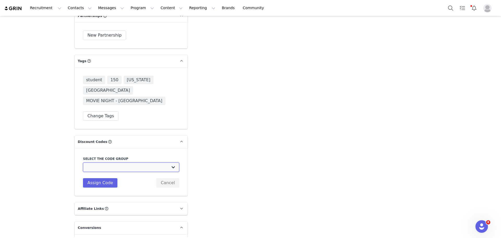
click at [100, 162] on select "Edikted UK: NEW TIKTOK ❤️ Edikted UK: NEW IG ❤️ Edikted: Students + IG Edikted:…" at bounding box center [131, 166] width 96 height 9
select select "10009866"
click at [83, 162] on select "Edikted UK: NEW TIKTOK ❤️ Edikted UK: NEW IG ❤️ Edikted: Students + IG Edikted:…" at bounding box center [131, 166] width 96 height 9
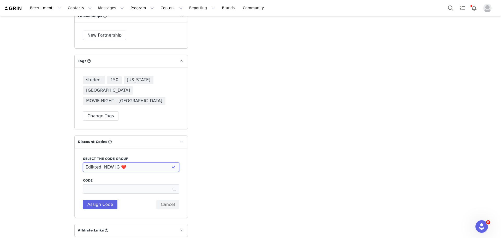
type input "TOBEANYANTI10"
click at [103, 200] on button "Assign Code" at bounding box center [100, 204] width 34 height 9
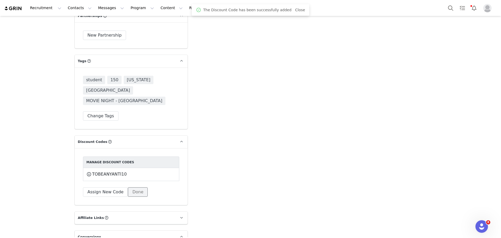
click at [134, 187] on button "Done" at bounding box center [138, 191] width 20 height 9
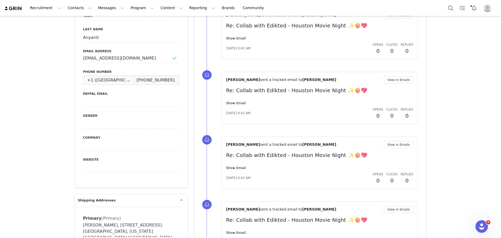
scroll to position [263, 0]
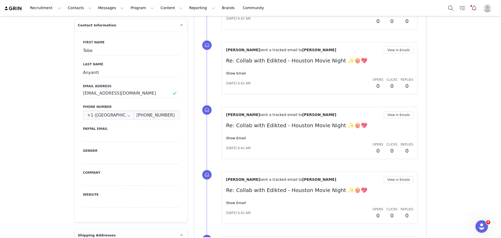
click at [132, 88] on div "First Name [PERSON_NAME] Last Name Anyanti Email Address [EMAIL_ADDRESS][DOMAIN…" at bounding box center [131, 127] width 113 height 191
click at [132, 88] on input "[EMAIL_ADDRESS][DOMAIN_NAME]" at bounding box center [131, 92] width 96 height 9
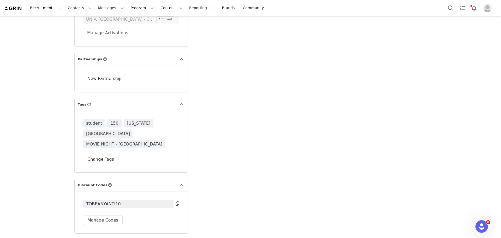
scroll to position [1591, 0]
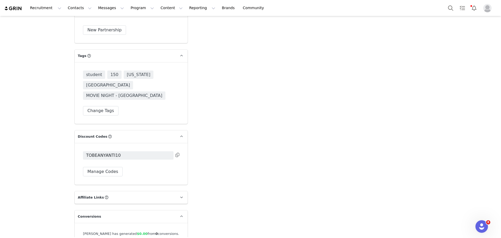
click at [176, 153] on icon at bounding box center [178, 155] width 4 height 4
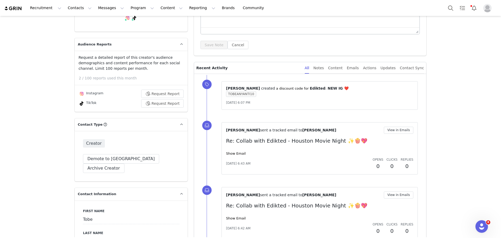
scroll to position [0, 0]
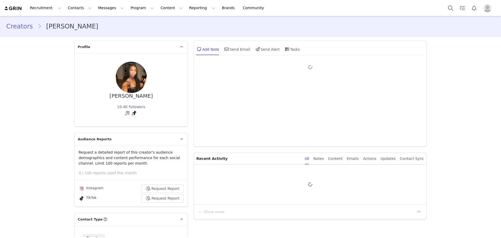
type input "+1 ([GEOGRAPHIC_DATA])"
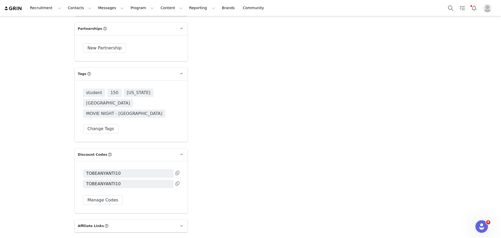
scroll to position [1602, 0]
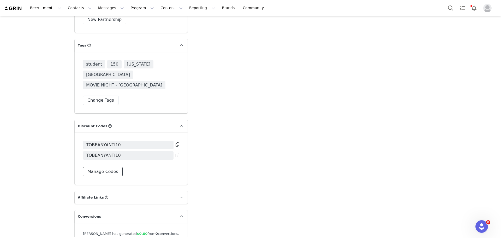
click at [100, 167] on button "Manage Codes" at bounding box center [103, 171] width 40 height 9
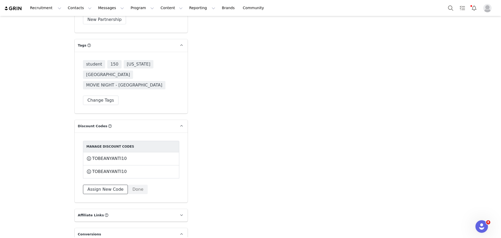
click at [106, 185] on button "Assign New Code" at bounding box center [105, 189] width 45 height 9
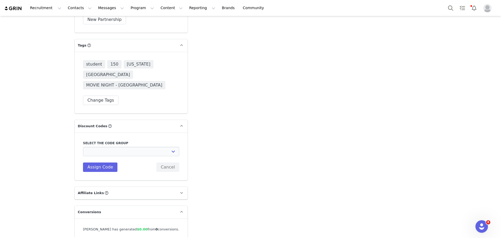
scroll to position [1597, 0]
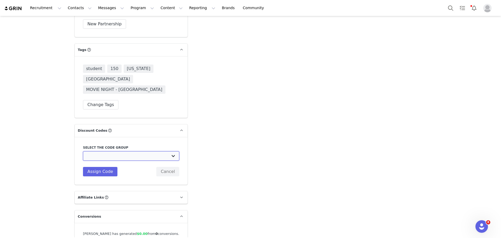
click at [109, 151] on select "Edikted UK: NEW TIKTOK ❤️ Edikted UK: NEW IG ❤️ Edikted: Students + IG Edikted:…" at bounding box center [131, 155] width 96 height 9
select select "10009866"
click at [83, 151] on select "Edikted UK: NEW TIKTOK ❤️ Edikted UK: NEW IG ❤️ Edikted: Students + IG Edikted:…" at bounding box center [131, 155] width 96 height 9
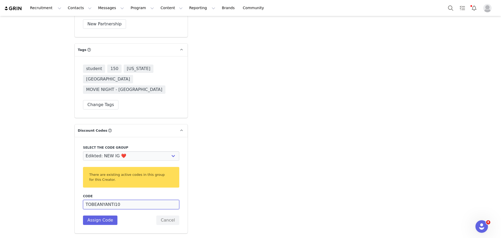
click at [111, 200] on input "TOBEANYANTI10" at bounding box center [131, 204] width 96 height 9
click at [107, 215] on button "Assign Code" at bounding box center [100, 219] width 34 height 9
click at [104, 200] on input "TOBEANYA0" at bounding box center [131, 204] width 96 height 9
type input "TOBEANYA10"
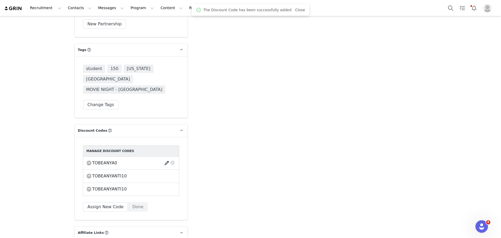
click at [164, 159] on button "button" at bounding box center [167, 163] width 7 height 8
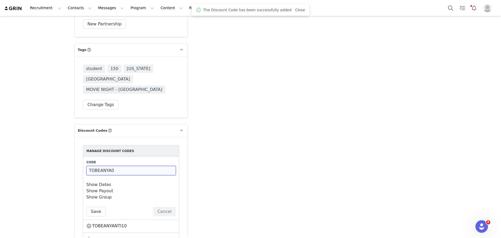
click at [106, 166] on input "TOBEANYA0" at bounding box center [131, 170] width 90 height 9
type input "TOBEANYA10"
click at [96, 207] on button "Save" at bounding box center [95, 211] width 19 height 9
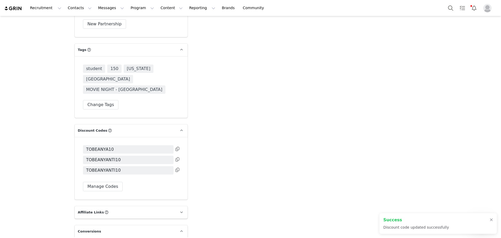
click at [176, 147] on icon at bounding box center [178, 149] width 4 height 4
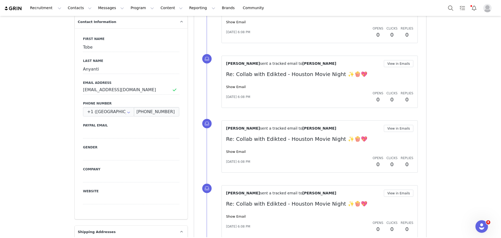
scroll to position [205, 0]
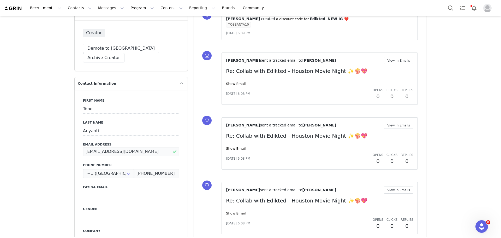
click at [136, 147] on input "[EMAIL_ADDRESS][DOMAIN_NAME]" at bounding box center [131, 151] width 96 height 9
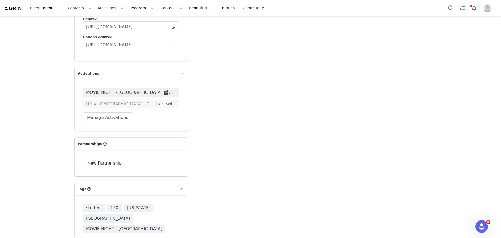
scroll to position [1612, 0]
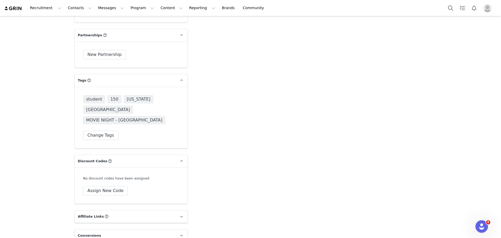
scroll to position [1576, 0]
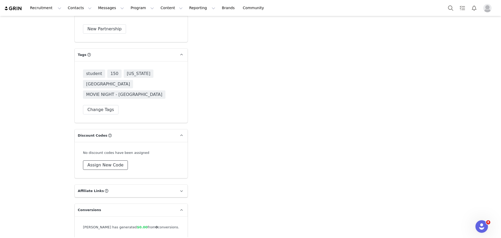
click at [114, 160] on button "Assign New Code" at bounding box center [105, 164] width 45 height 9
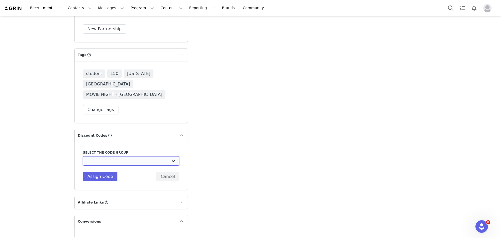
click at [125, 156] on select "Edikted UK: NEW TIKTOK ❤️ Edikted UK: NEW IG ❤️ Edikted: Students + IG Edikted:…" at bounding box center [131, 160] width 96 height 9
select select "10009866"
click at [83, 156] on select "Edikted UK: NEW TIKTOK ❤️ Edikted UK: NEW IG ❤️ Edikted: Students + IG Edikted:…" at bounding box center [131, 160] width 96 height 9
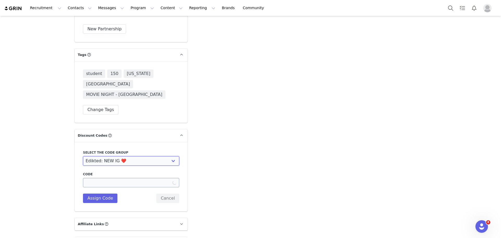
type input "THALEIACALDWELL10"
click at [104, 193] on button "Assign Code" at bounding box center [100, 197] width 34 height 9
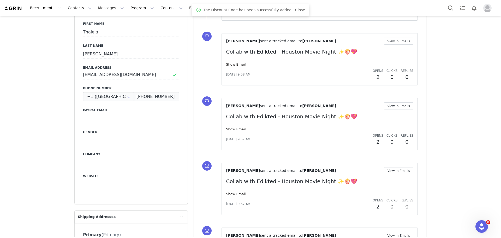
scroll to position [149, 0]
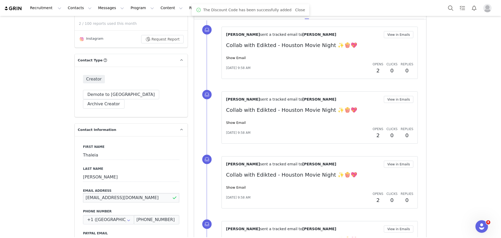
click at [142, 193] on input "tmcaldw2@cougarnet.uh.edu" at bounding box center [131, 197] width 96 height 9
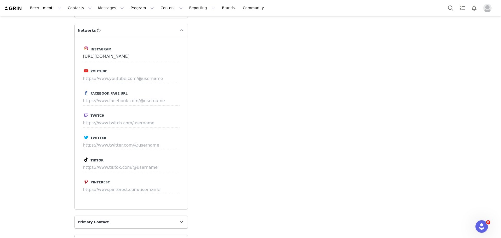
scroll to position [1596, 0]
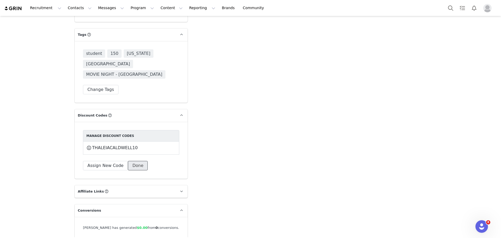
click at [134, 161] on button "Done" at bounding box center [138, 165] width 20 height 9
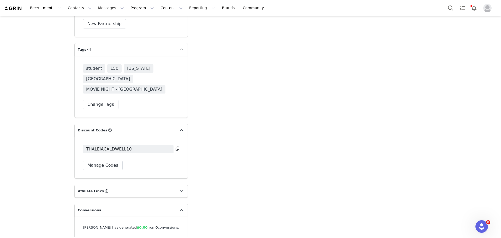
click at [176, 146] on icon at bounding box center [178, 148] width 4 height 4
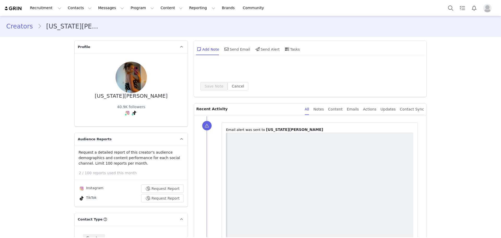
type input "+1 ([GEOGRAPHIC_DATA])"
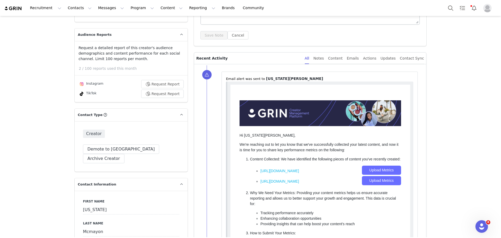
scroll to position [244, 0]
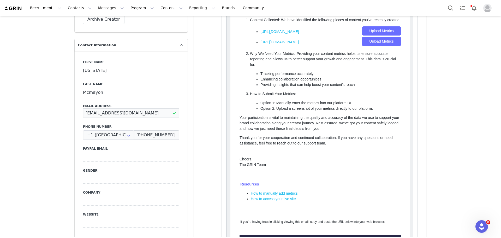
click at [116, 108] on input "[EMAIL_ADDRESS][DOMAIN_NAME]" at bounding box center [131, 112] width 96 height 9
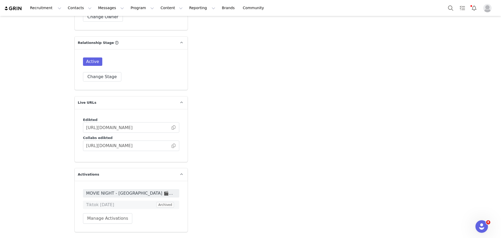
scroll to position [1581, 0]
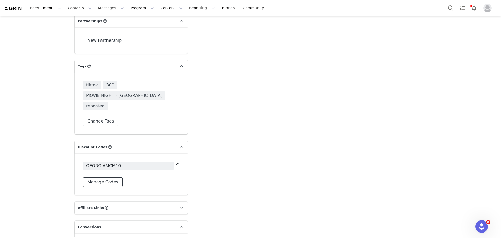
click at [114, 177] on button "Manage Codes" at bounding box center [103, 181] width 40 height 9
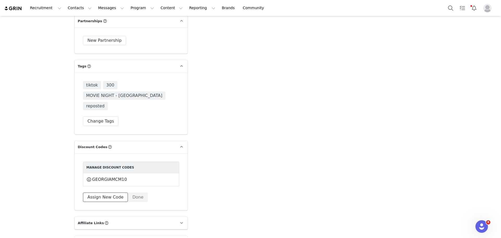
click at [113, 192] on button "Assign New Code" at bounding box center [105, 196] width 45 height 9
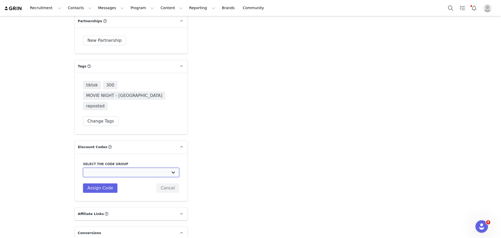
click at [111, 168] on select "Edikted UK: NEW TIKTOK ❤️ Edikted UK: NEW IG ❤️ Edikted: Students + IG Edikted:…" at bounding box center [131, 172] width 96 height 9
select select "10009859"
click at [83, 168] on select "Edikted UK: NEW TIKTOK ❤️ Edikted UK: NEW IG ❤️ Edikted: Students + IG Edikted:…" at bounding box center [131, 172] width 96 height 9
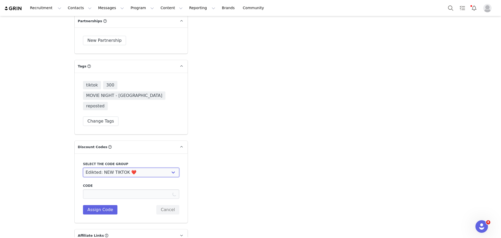
type input "GEORGIAMCMAYONN10"
click at [106, 205] on button "Assign Code" at bounding box center [100, 209] width 34 height 9
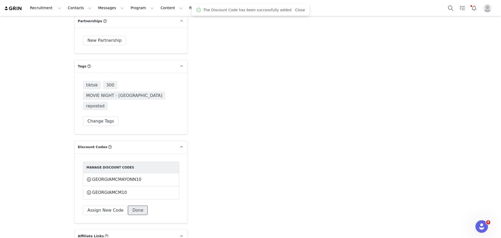
click at [136, 205] on button "Done" at bounding box center [138, 209] width 20 height 9
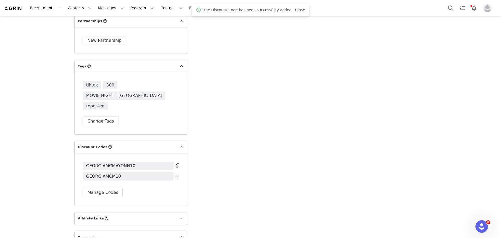
click at [176, 163] on icon at bounding box center [178, 165] width 4 height 4
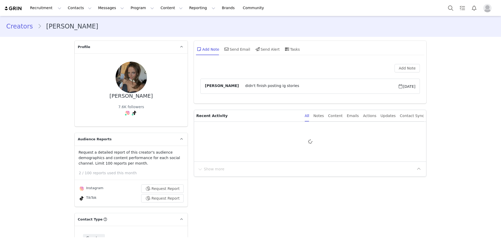
type input "+1 ([GEOGRAPHIC_DATA])"
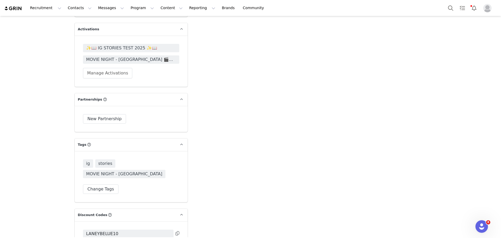
scroll to position [1531, 0]
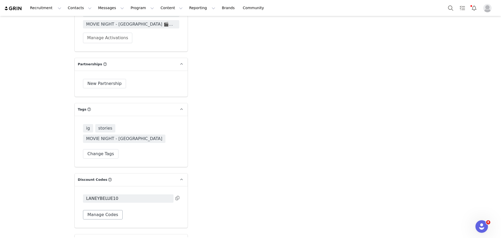
click at [109, 194] on div "LANEYBELUE10 Manage Codes" at bounding box center [131, 206] width 96 height 25
click at [110, 210] on button "Manage Codes" at bounding box center [103, 214] width 40 height 9
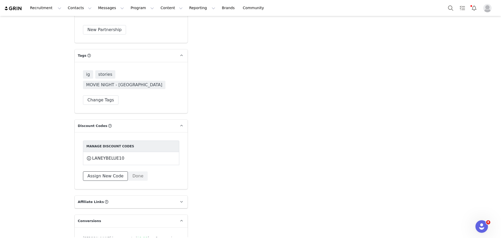
click at [113, 171] on button "Assign New Code" at bounding box center [105, 175] width 45 height 9
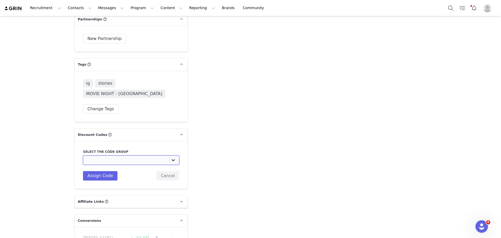
click at [111, 155] on select "Edikted UK: NEW TIKTOK ❤️ Edikted UK: NEW IG ❤️ Edikted: Students + IG Edikted:…" at bounding box center [131, 159] width 96 height 9
select select "10009866"
click at [83, 155] on select "Edikted UK: NEW TIKTOK ❤️ Edikted UK: NEW IG ❤️ Edikted: Students + IG Edikted:…" at bounding box center [131, 159] width 96 height 9
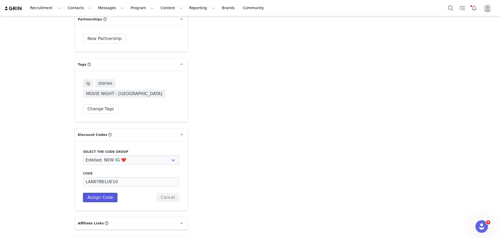
click at [109, 193] on button "Assign Code" at bounding box center [100, 197] width 34 height 9
click at [107, 177] on input "LANEYBELUE10" at bounding box center [131, 181] width 96 height 9
type input "LANEYBE10"
click at [105, 193] on button "Assign Code" at bounding box center [100, 197] width 34 height 9
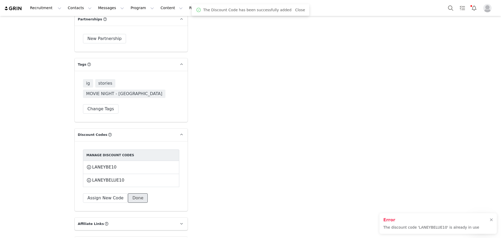
click at [135, 193] on button "Done" at bounding box center [138, 197] width 20 height 9
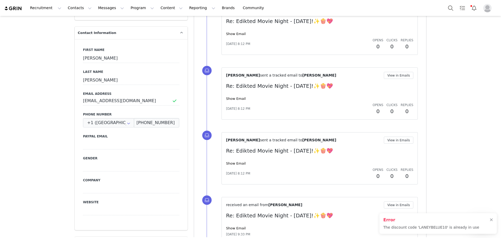
scroll to position [154, 0]
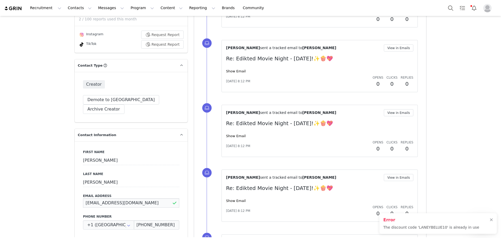
click at [133, 198] on input "[EMAIL_ADDRESS][DOMAIN_NAME]" at bounding box center [131, 202] width 96 height 9
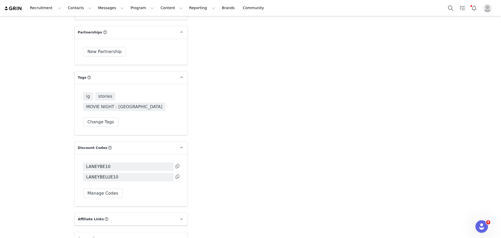
scroll to position [1581, 0]
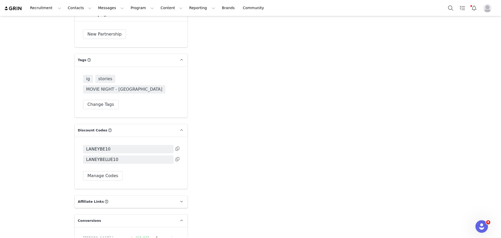
drag, startPoint x: 176, startPoint y: 114, endPoint x: 167, endPoint y: 120, distance: 10.7
click at [176, 146] on icon at bounding box center [178, 148] width 4 height 4
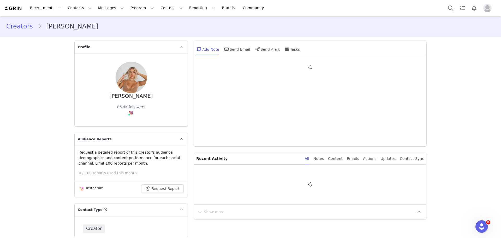
type input "+1 ([GEOGRAPHIC_DATA])"
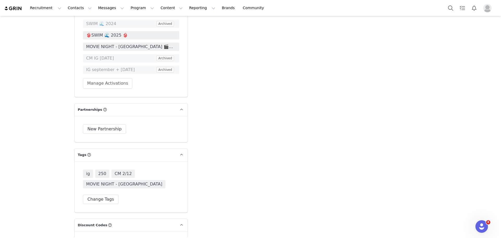
scroll to position [1601, 0]
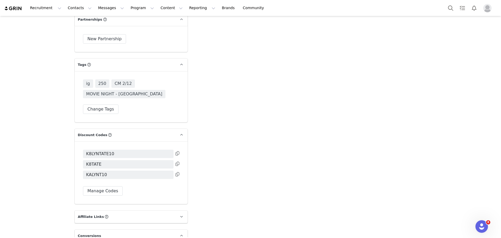
click at [105, 80] on div "ig 250 CM 2/12 MOVIE NIGHT - HOUSTON Change Tags" at bounding box center [131, 96] width 96 height 34
click at [105, 104] on button "Change Tags" at bounding box center [100, 108] width 35 height 9
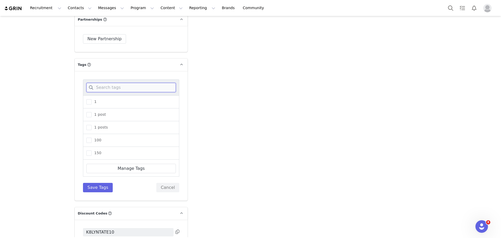
click at [113, 83] on input at bounding box center [131, 87] width 90 height 9
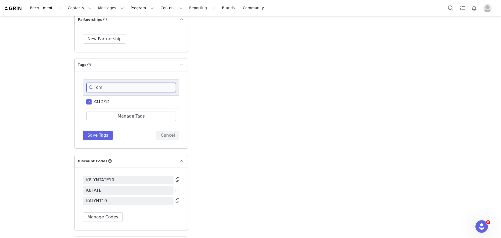
type input "cm"
click at [98, 99] on span "CM 2/12" at bounding box center [101, 101] width 18 height 5
click at [92, 99] on input "CM 2/12" at bounding box center [92, 99] width 0 height 0
click at [102, 131] on button "Save Tags" at bounding box center [98, 135] width 30 height 9
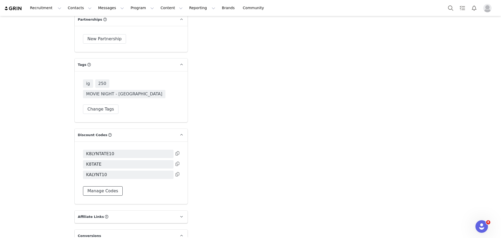
click at [113, 186] on button "Manage Codes" at bounding box center [103, 190] width 40 height 9
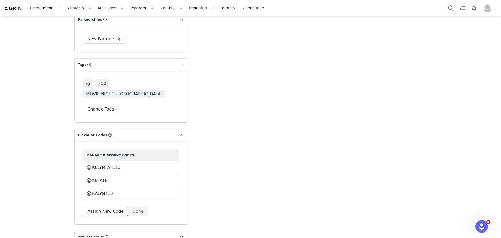
click at [114, 206] on button "Assign New Code" at bounding box center [105, 210] width 45 height 9
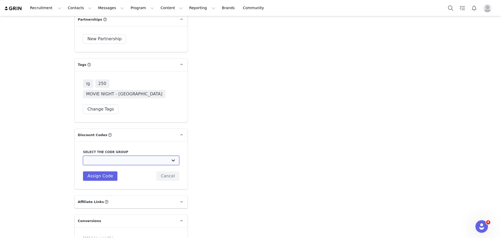
drag, startPoint x: 110, startPoint y: 126, endPoint x: 111, endPoint y: 128, distance: 2.8
click at [110, 156] on select "Edikted UK: NEW TIKTOK ❤️ Edikted UK: NEW IG ❤️ Edikted: Students + IG Edikted:…" at bounding box center [131, 160] width 96 height 9
select select "10009866"
click at [83, 156] on select "Edikted UK: NEW TIKTOK ❤️ Edikted UK: NEW IG ❤️ Edikted: Students + IG Edikted:…" at bounding box center [131, 160] width 96 height 9
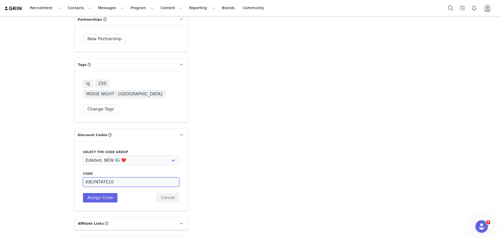
click at [104, 177] on input "K8LYNTATE10" at bounding box center [131, 181] width 96 height 9
click at [88, 177] on input "K8LYNTATE10" at bounding box center [131, 181] width 96 height 9
type input "KLYNTATE10"
click at [116, 171] on div "Code KLYNTATE10 Description Assign Code Cancel" at bounding box center [131, 186] width 96 height 31
click at [105, 193] on button "Assign Code" at bounding box center [100, 197] width 34 height 9
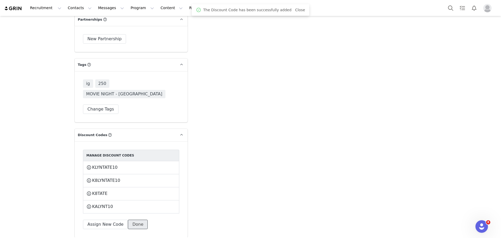
click at [131, 220] on button "Done" at bounding box center [138, 224] width 20 height 9
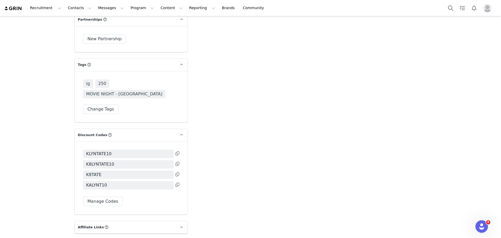
click at [176, 151] on icon at bounding box center [178, 153] width 4 height 4
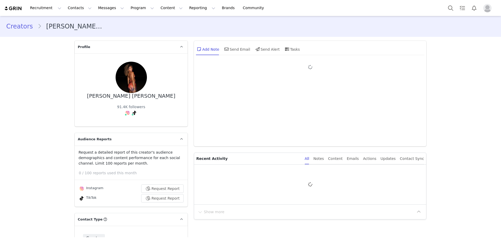
type input "+1 ([GEOGRAPHIC_DATA])"
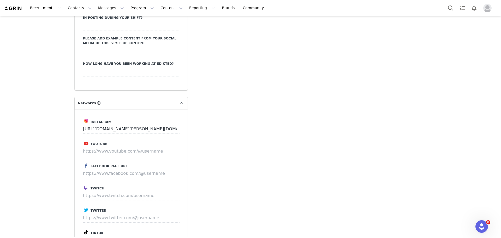
scroll to position [1581, 0]
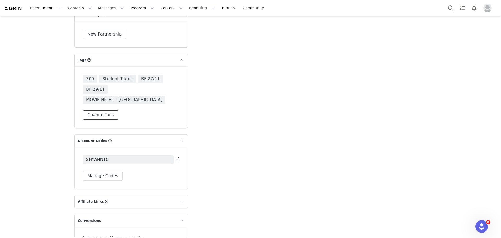
click at [101, 110] on button "Change Tags" at bounding box center [100, 114] width 35 height 9
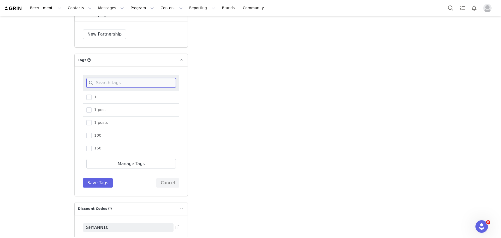
click at [106, 78] on input at bounding box center [131, 82] width 90 height 9
drag, startPoint x: 496, startPoint y: 207, endPoint x: 501, endPoint y: 187, distance: 20.1
click at [501, 187] on section "Creators Tacarra Shyann Profile Tacarra Shyann 91.4K followers Audience Reports…" at bounding box center [250, 126] width 501 height 221
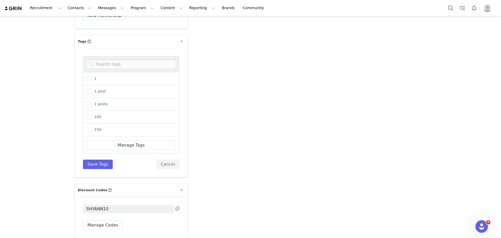
scroll to position [1602, 0]
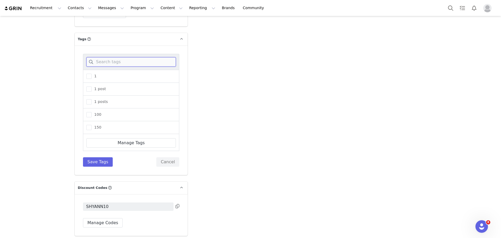
click at [124, 57] on input at bounding box center [131, 61] width 90 height 9
type input "bf"
click at [100, 99] on span "BF 27/11" at bounding box center [101, 101] width 19 height 5
click at [92, 99] on input "BF 27/11" at bounding box center [92, 99] width 0 height 0
click at [98, 125] on span "BF 29/11" at bounding box center [101, 127] width 19 height 5
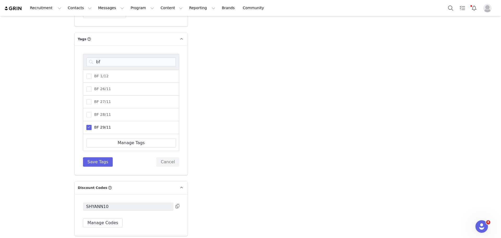
click at [92, 125] on input "BF 29/11" at bounding box center [92, 125] width 0 height 0
click at [102, 157] on button "Save Tags" at bounding box center [98, 161] width 30 height 9
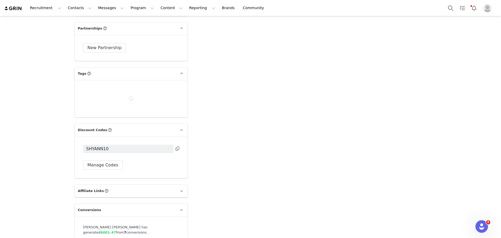
scroll to position [1581, 0]
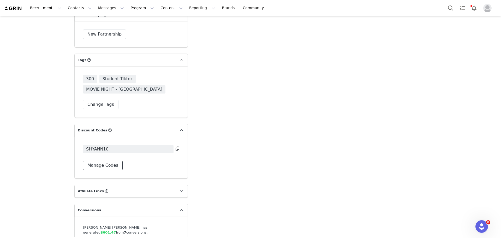
click at [115, 161] on button "Manage Codes" at bounding box center [103, 165] width 40 height 9
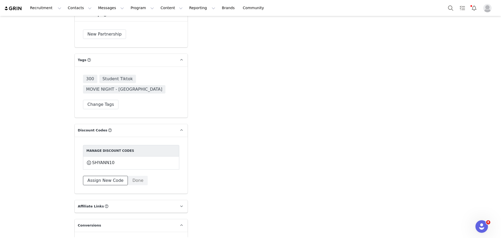
click at [93, 176] on button "Assign New Code" at bounding box center [105, 180] width 45 height 9
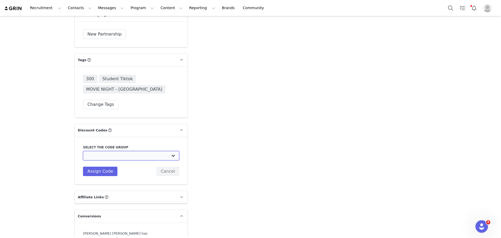
click at [104, 151] on select "Edikted UK: NEW TIKTOK ❤️ Edikted UK: NEW IG ❤️ Edikted: Students + IG Edikted:…" at bounding box center [131, 155] width 96 height 9
select select "10009859"
click at [83, 151] on select "Edikted UK: NEW TIKTOK ❤️ Edikted UK: NEW IG ❤️ Edikted: Students + IG Edikted:…" at bounding box center [131, 155] width 96 height 9
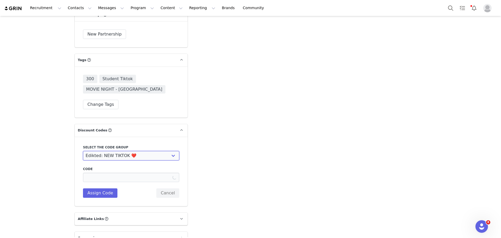
type input "TACARRASHYANN10"
click at [109, 188] on button "Assign Code" at bounding box center [100, 192] width 34 height 9
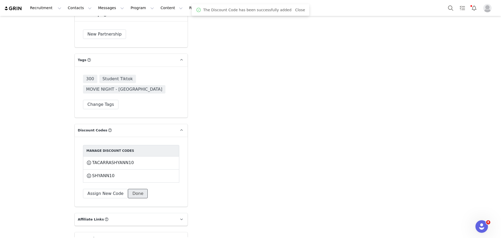
click at [137, 189] on button "Done" at bounding box center [138, 193] width 20 height 9
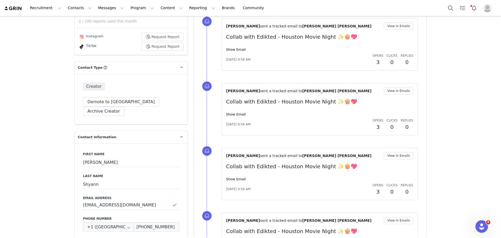
scroll to position [174, 0]
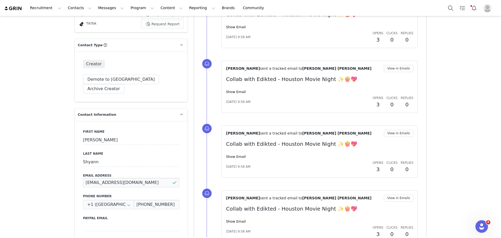
click at [120, 178] on input "tacarrashyann@gmail.com" at bounding box center [131, 182] width 96 height 9
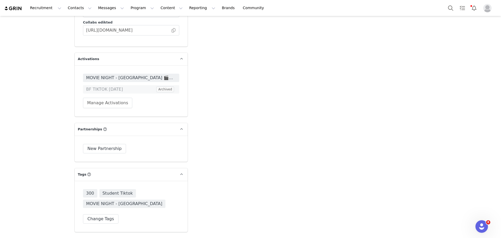
scroll to position [1566, 0]
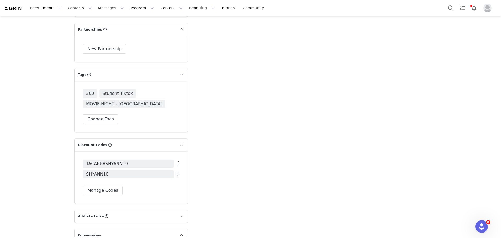
click at [176, 161] on icon at bounding box center [178, 163] width 4 height 4
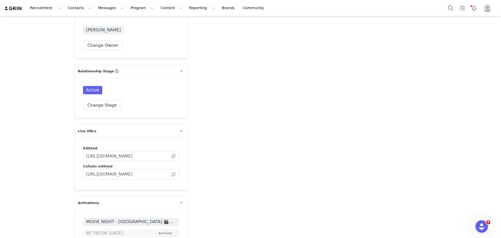
scroll to position [1044, 0]
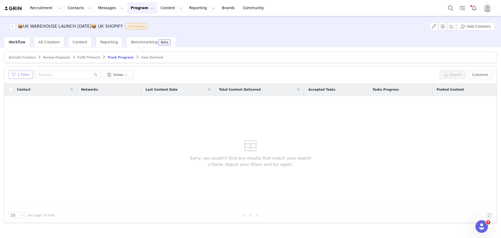
click at [22, 75] on button "1 Filter" at bounding box center [21, 74] width 25 height 8
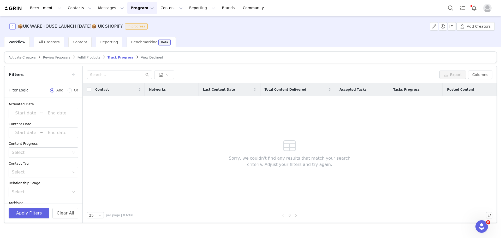
click at [12, 24] on button "button" at bounding box center [12, 26] width 6 height 6
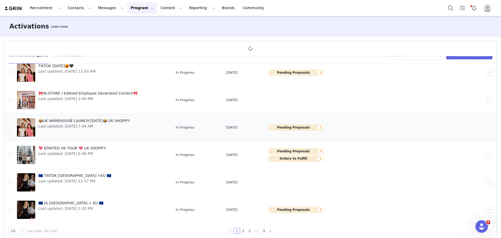
scroll to position [19, 0]
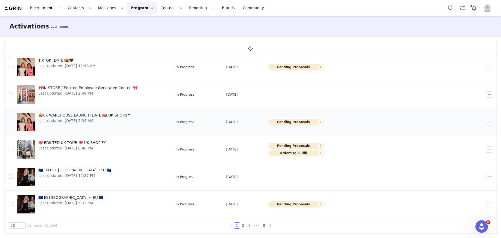
click at [77, 120] on span "Last updated: [DATE] 7:34 AM" at bounding box center [84, 120] width 92 height 5
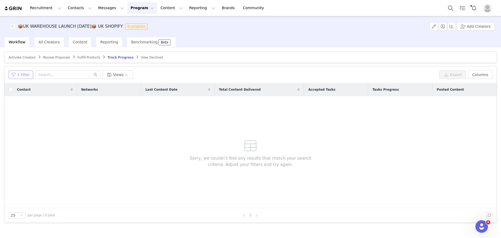
click at [24, 73] on button "1 Filter" at bounding box center [21, 74] width 25 height 8
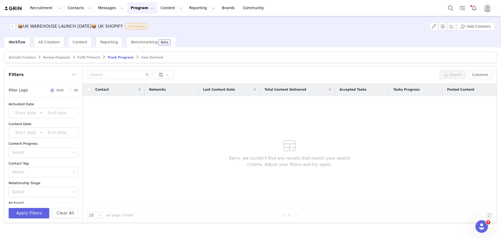
click at [75, 75] on button "button" at bounding box center [74, 74] width 8 height 8
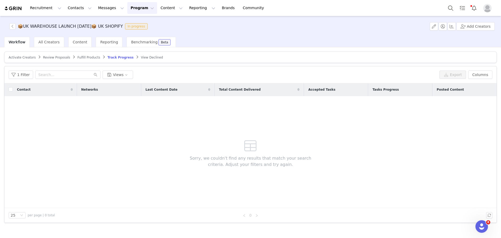
click at [31, 56] on span "Activate Creators" at bounding box center [22, 58] width 27 height 4
click at [47, 54] on article "Activate Creators Review Proposals Fulfill Products Track Progress View Declined" at bounding box center [250, 56] width 493 height 11
click at [49, 56] on span "Review Proposals" at bounding box center [60, 58] width 27 height 4
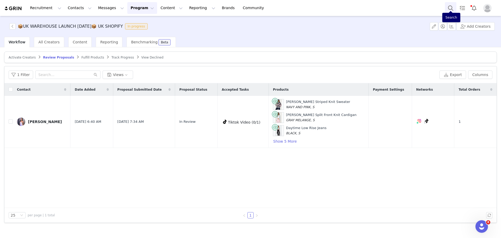
click at [449, 6] on button "Search" at bounding box center [450, 8] width 11 height 12
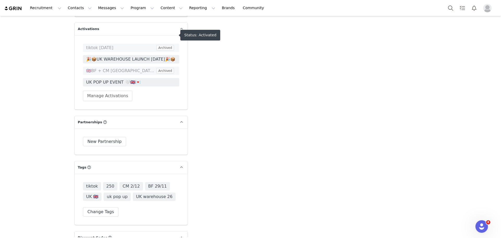
click at [130, 55] on span "🎉📦UK WAREHOUSE LAUNCH [DATE]🎉📦" at bounding box center [131, 59] width 96 height 8
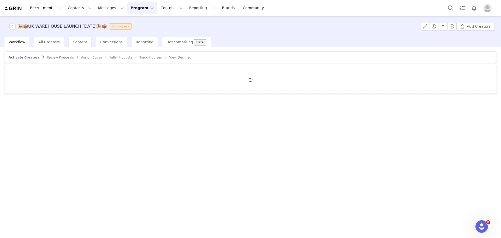
click at [139, 57] on span "Track Progress" at bounding box center [150, 58] width 22 height 4
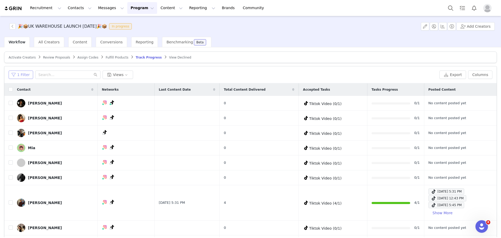
click at [18, 78] on button "1 Filter" at bounding box center [21, 74] width 25 height 8
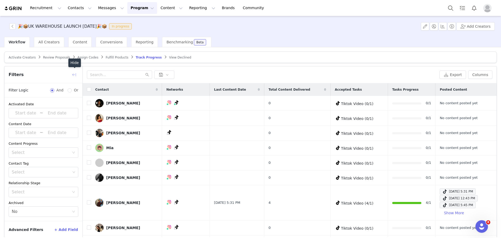
click at [74, 74] on button "button" at bounding box center [74, 74] width 8 height 8
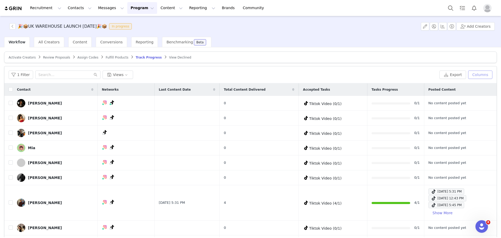
click at [482, 74] on button "Columns" at bounding box center [480, 74] width 24 height 8
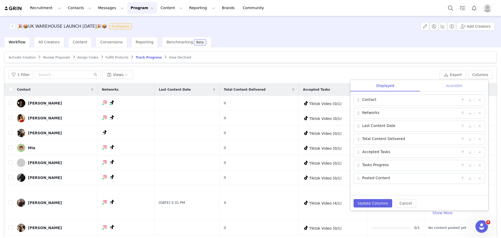
click at [470, 87] on div "Available" at bounding box center [454, 86] width 68 height 12
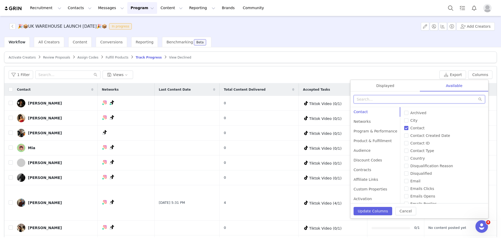
click at [401, 99] on input "text" at bounding box center [420, 99] width 132 height 8
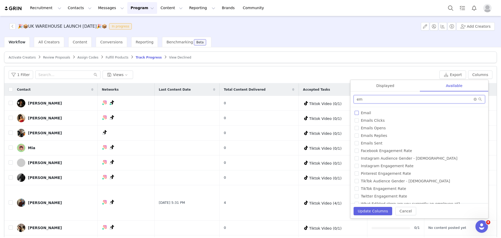
type input "em"
click at [361, 113] on span "Email" at bounding box center [366, 113] width 14 height 4
click at [359, 113] on input "Email" at bounding box center [357, 113] width 4 height 4
checkbox input "true"
click at [387, 88] on div "Displayed" at bounding box center [386, 86] width 70 height 12
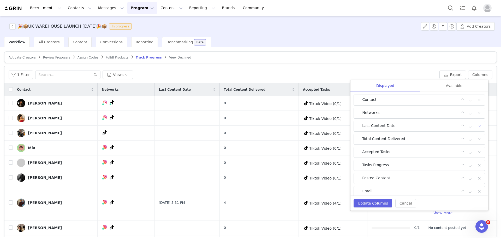
click at [477, 127] on button "button" at bounding box center [480, 126] width 6 height 6
click at [478, 127] on button "button" at bounding box center [480, 126] width 6 height 6
click at [383, 202] on button "Update Columns" at bounding box center [373, 203] width 39 height 8
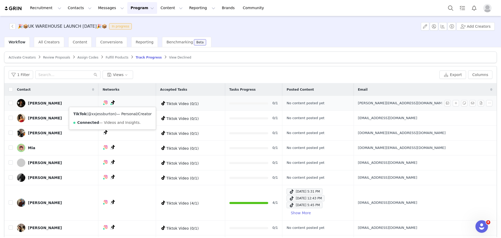
click at [97, 114] on link "@xxjessburton" at bounding box center [101, 114] width 27 height 4
click at [416, 103] on span "[PERSON_NAME][EMAIL_ADDRESS][DOMAIN_NAME]" at bounding box center [401, 102] width 87 height 5
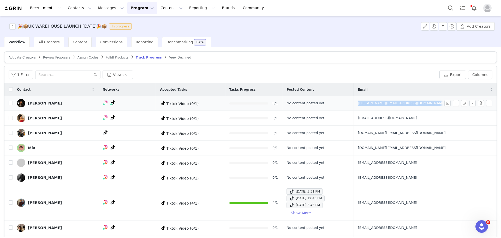
click at [416, 103] on span "[PERSON_NAME][EMAIL_ADDRESS][DOMAIN_NAME]" at bounding box center [401, 102] width 87 height 5
copy tr "[PERSON_NAME][EMAIL_ADDRESS][DOMAIN_NAME]"
click at [6, 73] on div "1 Filter Views Export Columns Displayed Available Contact | Networks | Accepted…" at bounding box center [250, 74] width 492 height 17
click at [12, 74] on button "1 Filter" at bounding box center [21, 74] width 25 height 8
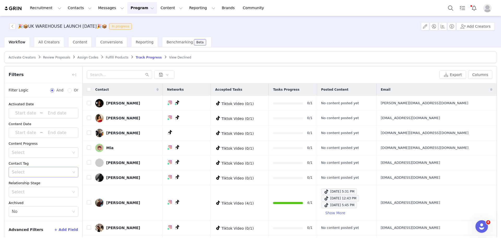
click at [40, 174] on div "Select" at bounding box center [41, 171] width 59 height 5
type input "uk warehouse"
click at [54, 181] on li "UK warehouse 26" at bounding box center [44, 183] width 70 height 8
click at [54, 186] on div "Relationship Stage Select" at bounding box center [44, 188] width 70 height 17
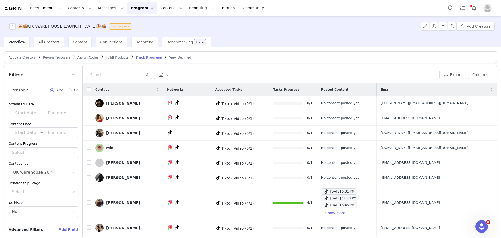
click at [69, 185] on div "Relationship Stage" at bounding box center [44, 182] width 70 height 5
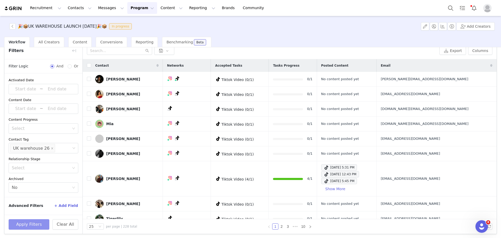
scroll to position [25, 0]
click at [42, 227] on button "Apply Filters" at bounding box center [29, 223] width 41 height 10
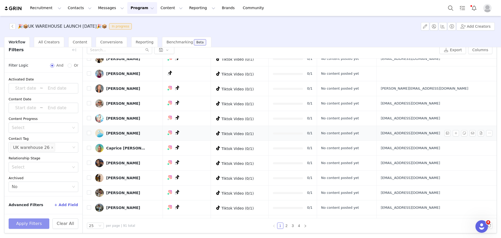
scroll to position [0, 0]
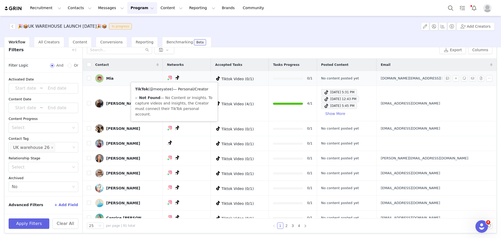
click at [166, 89] on link "@meeyatee" at bounding box center [161, 89] width 22 height 4
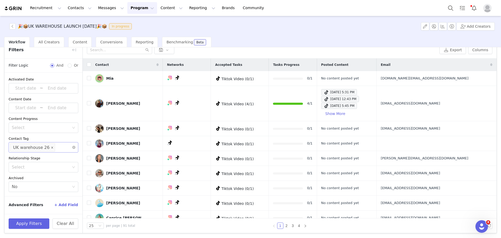
click at [51, 148] on icon "icon: close" at bounding box center [52, 147] width 3 height 3
click at [35, 226] on button "Apply Filters" at bounding box center [29, 223] width 41 height 10
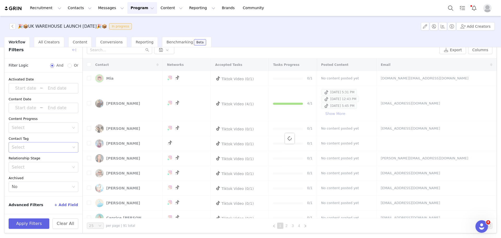
click at [75, 51] on button "button" at bounding box center [74, 50] width 8 height 8
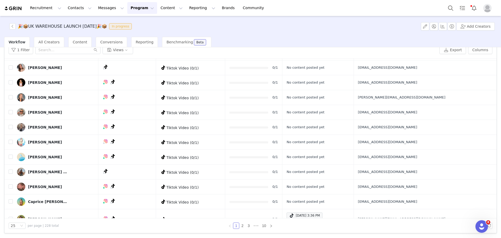
scroll to position [250, 0]
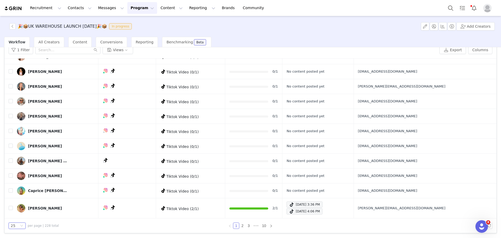
click at [20, 224] on div "25" at bounding box center [17, 225] width 17 height 6
click at [20, 216] on li "100" at bounding box center [17, 216] width 17 height 8
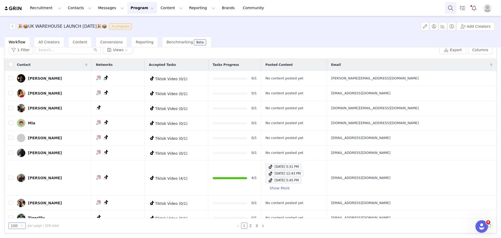
click at [452, 8] on button "Search" at bounding box center [450, 8] width 11 height 12
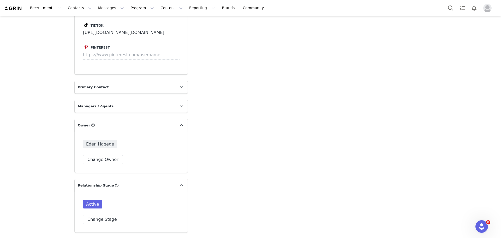
scroll to position [1383, 0]
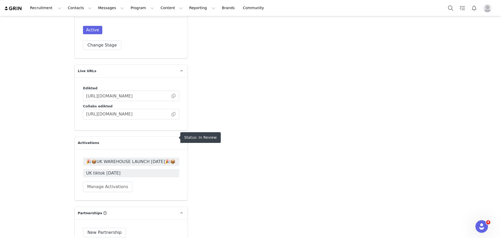
click at [123, 158] on span "🎉📦UK WAREHOUSE LAUNCH [DATE]🎉📦" at bounding box center [131, 161] width 90 height 6
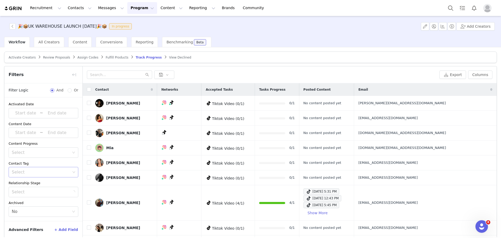
click at [38, 172] on div "Select" at bounding box center [41, 171] width 59 height 5
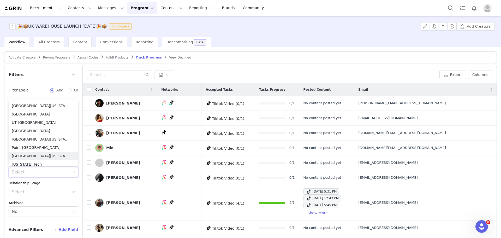
scroll to position [2578, 0]
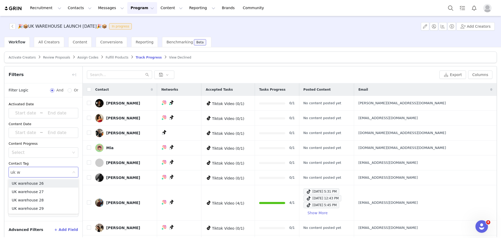
type input "uk wa"
click at [45, 183] on li "UK warehouse 26" at bounding box center [44, 183] width 70 height 8
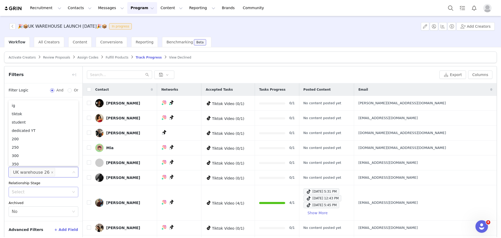
scroll to position [3, 0]
click at [66, 181] on div "Relationship Stage" at bounding box center [44, 182] width 70 height 5
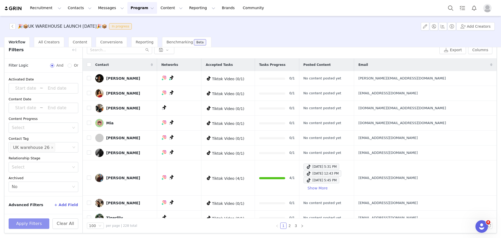
click at [43, 222] on button "Apply Filters" at bounding box center [29, 223] width 41 height 10
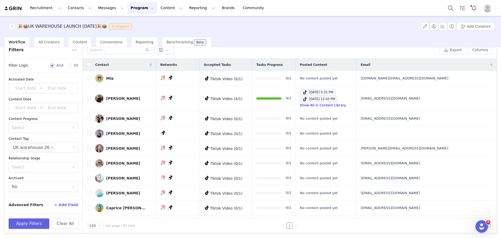
click at [72, 51] on button "button" at bounding box center [74, 50] width 8 height 8
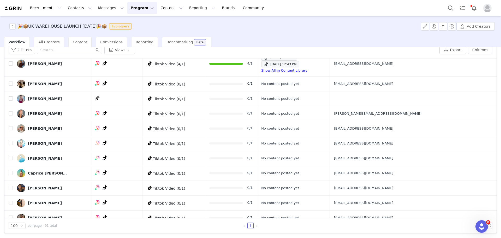
scroll to position [0, 0]
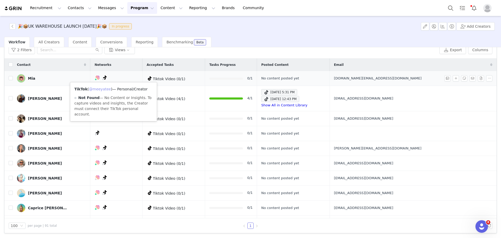
click at [104, 91] on div "TikTok ( @meeyatee ) — Personal/Creator Not Found — No Content or Insights. To …" at bounding box center [113, 101] width 87 height 39
click at [102, 90] on link "@meeyatee" at bounding box center [100, 89] width 22 height 4
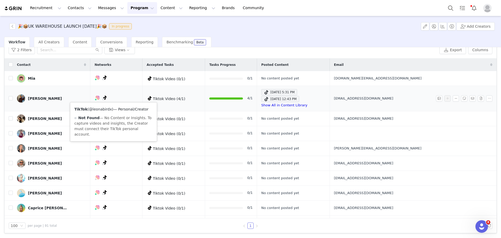
click at [103, 110] on link "@leonabirdx" at bounding box center [100, 109] width 23 height 4
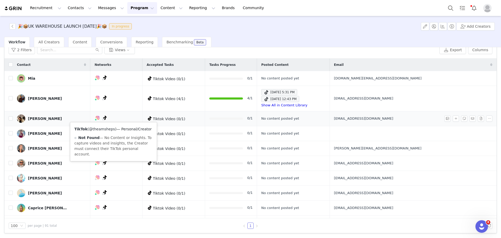
click at [108, 129] on link "@theamsheps" at bounding box center [102, 129] width 26 height 4
